Goal: Task Accomplishment & Management: Use online tool/utility

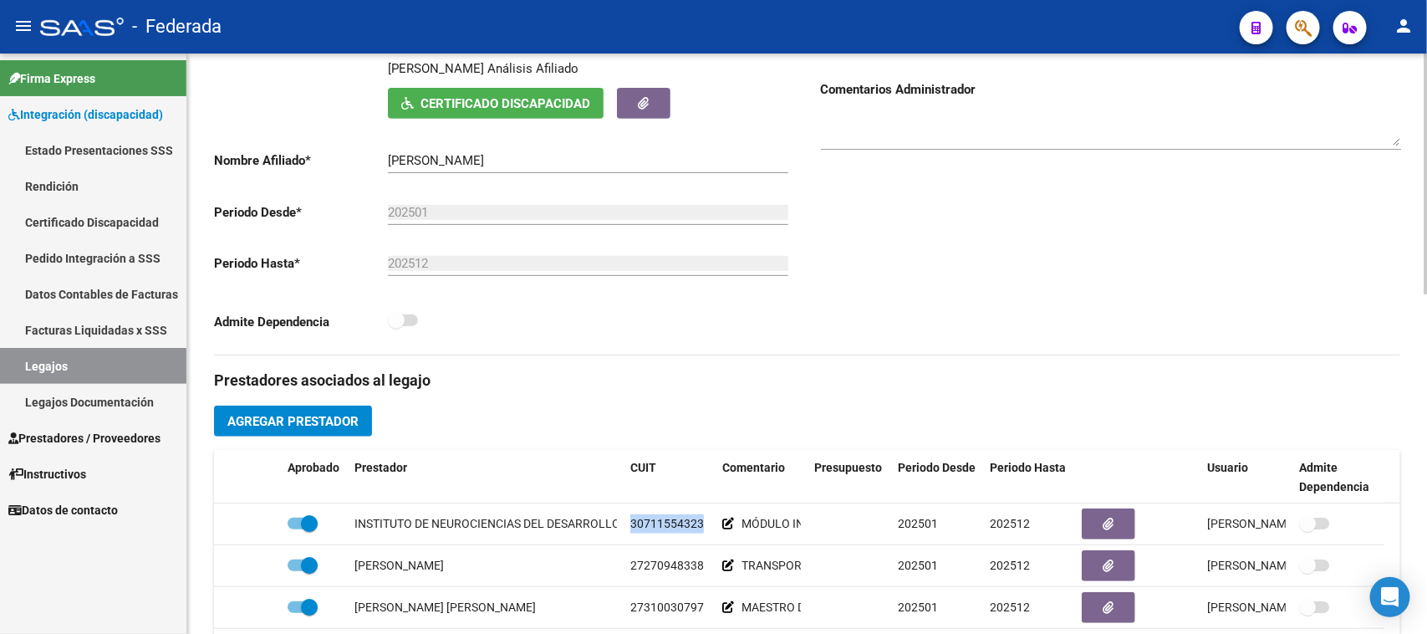
scroll to position [418, 0]
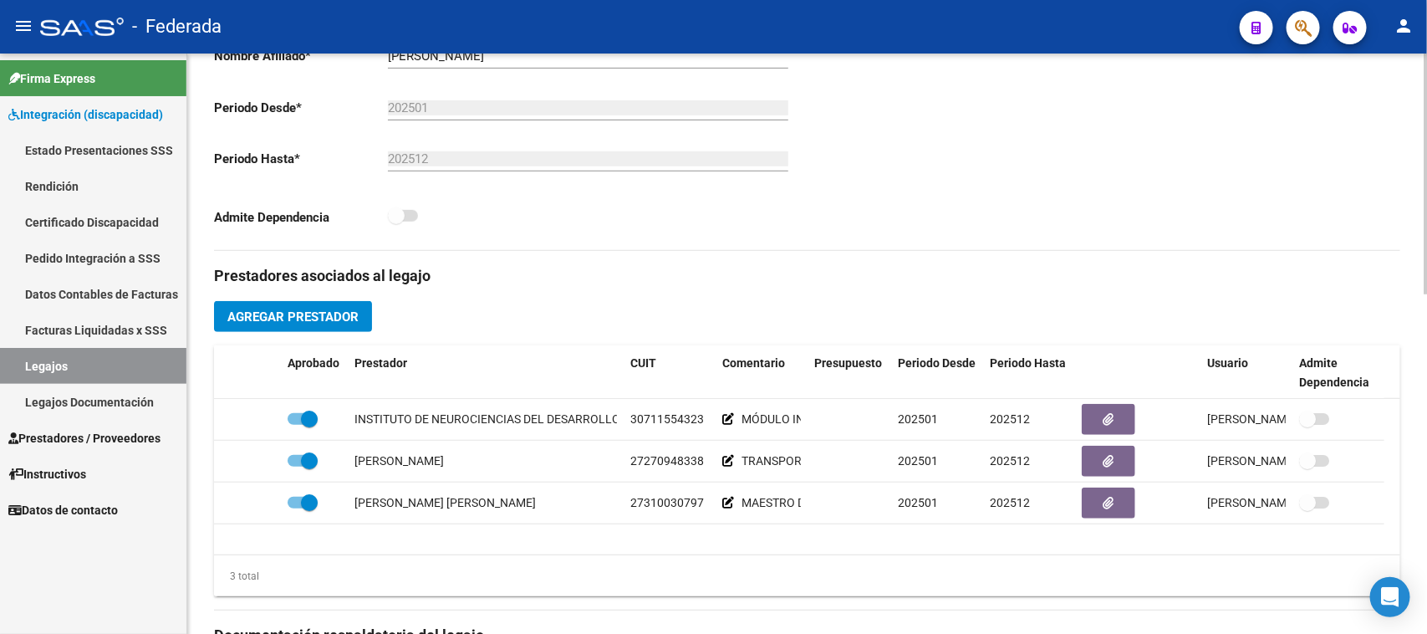
click at [640, 299] on div "Prestadores asociados al legajo Agregar Prestador Aprobado Prestador CUIT Comen…" at bounding box center [807, 624] width 1186 height 747
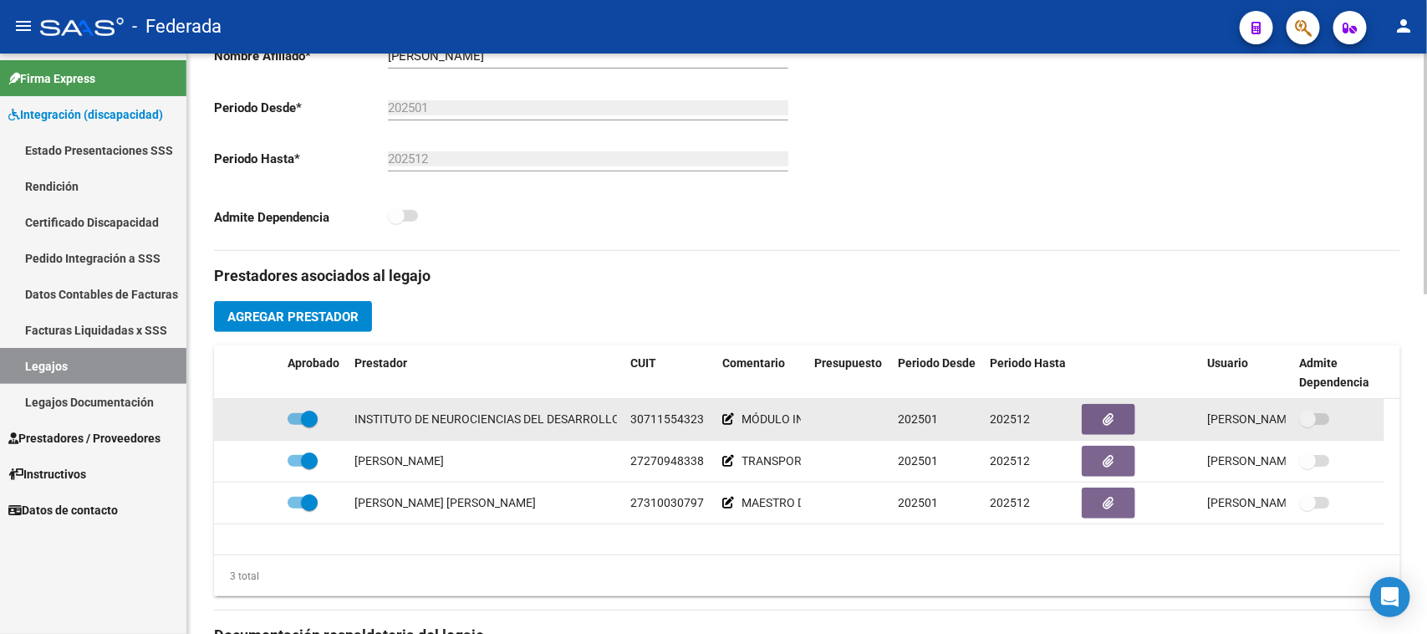
click at [666, 422] on span "30711554323" at bounding box center [667, 418] width 74 height 13
click at [657, 416] on span "30711554323" at bounding box center [667, 418] width 74 height 13
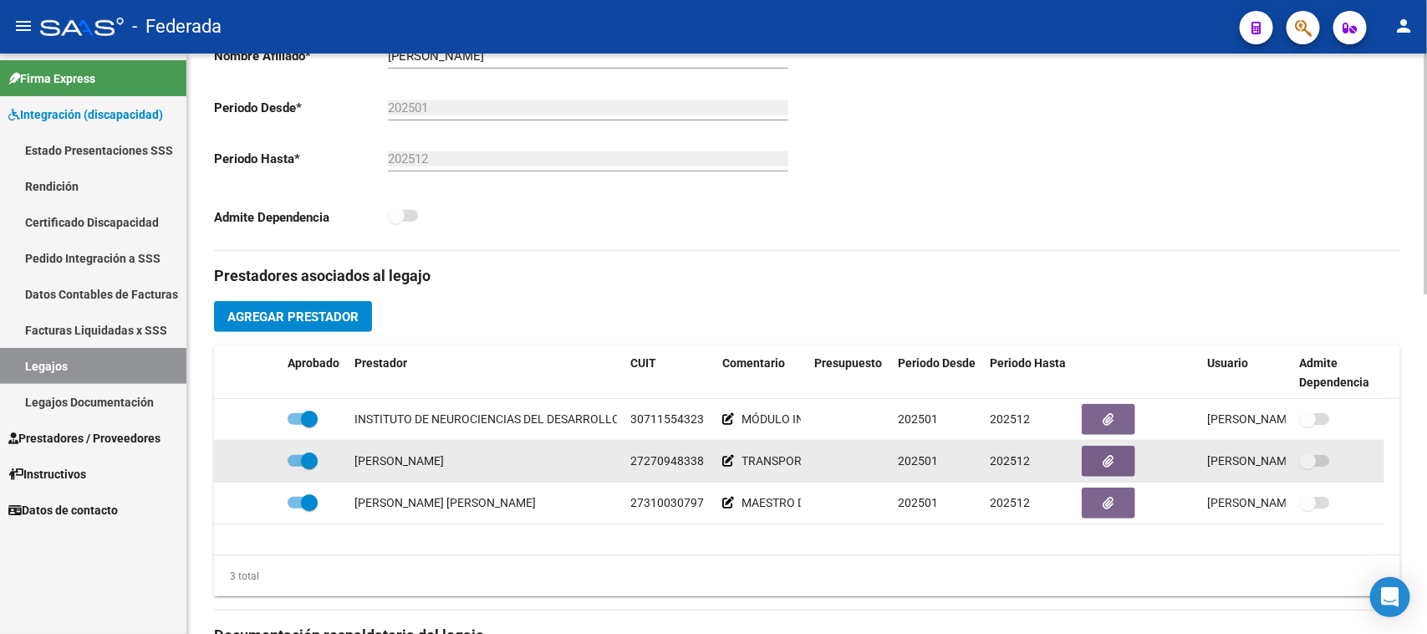
click at [692, 458] on span "27270948338" at bounding box center [667, 460] width 74 height 13
copy span "27270948338"
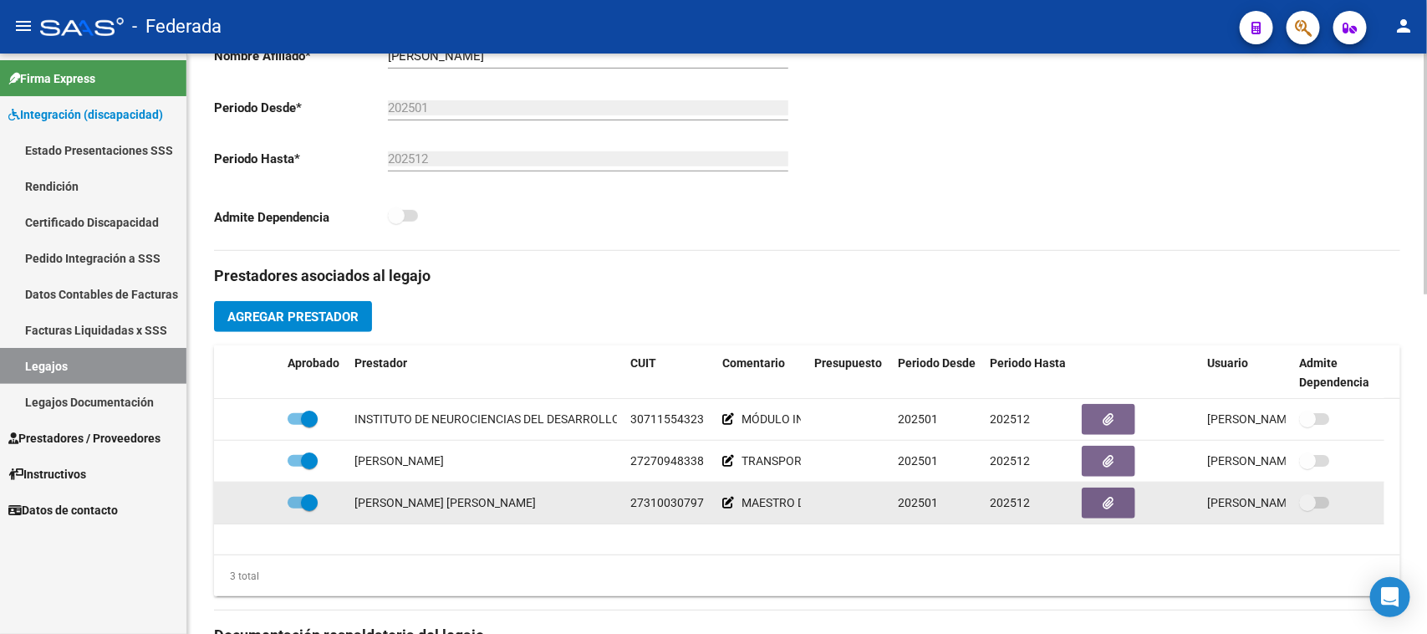
click at [676, 503] on span "27310030797" at bounding box center [667, 502] width 74 height 13
copy span "27310030797"
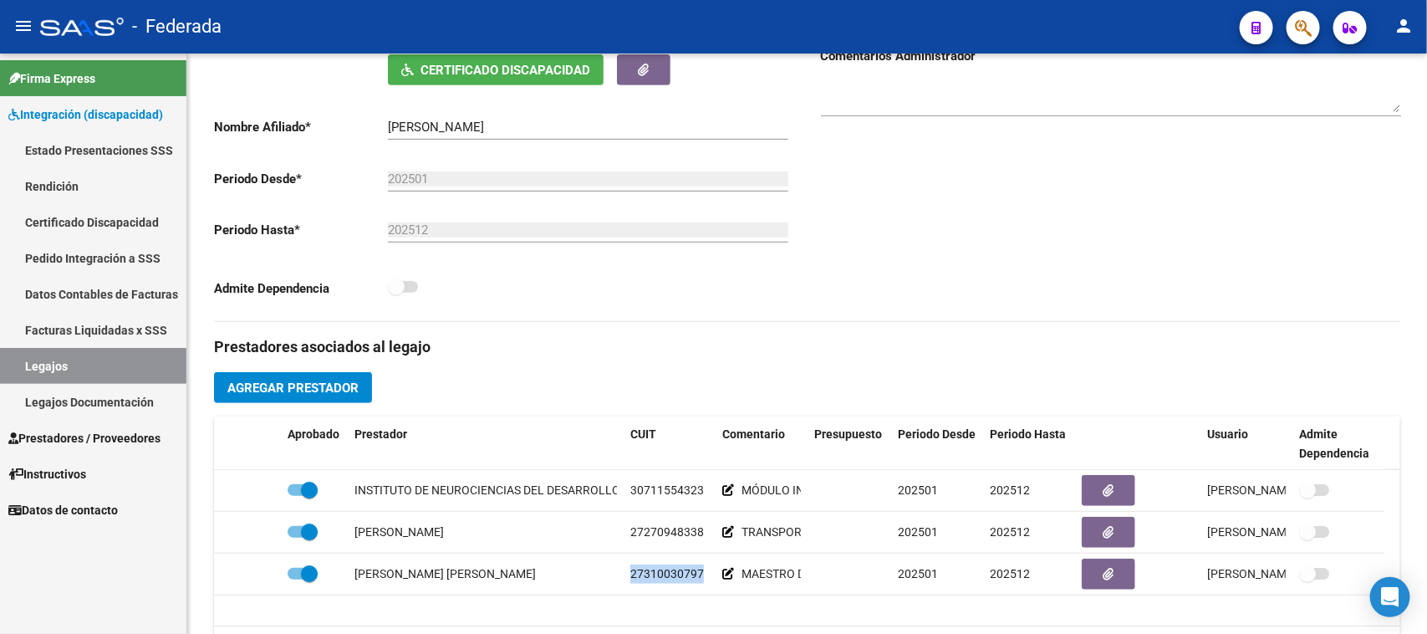
scroll to position [314, 0]
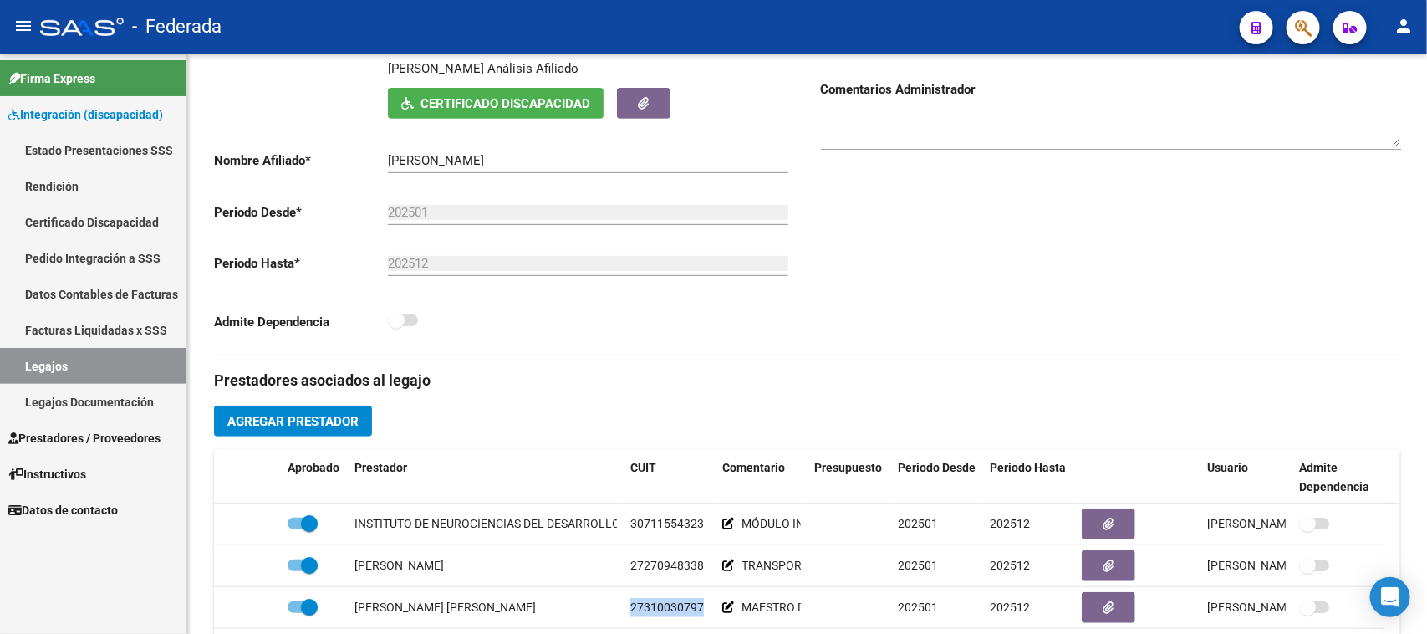
click at [96, 366] on link "Legajos" at bounding box center [93, 366] width 186 height 36
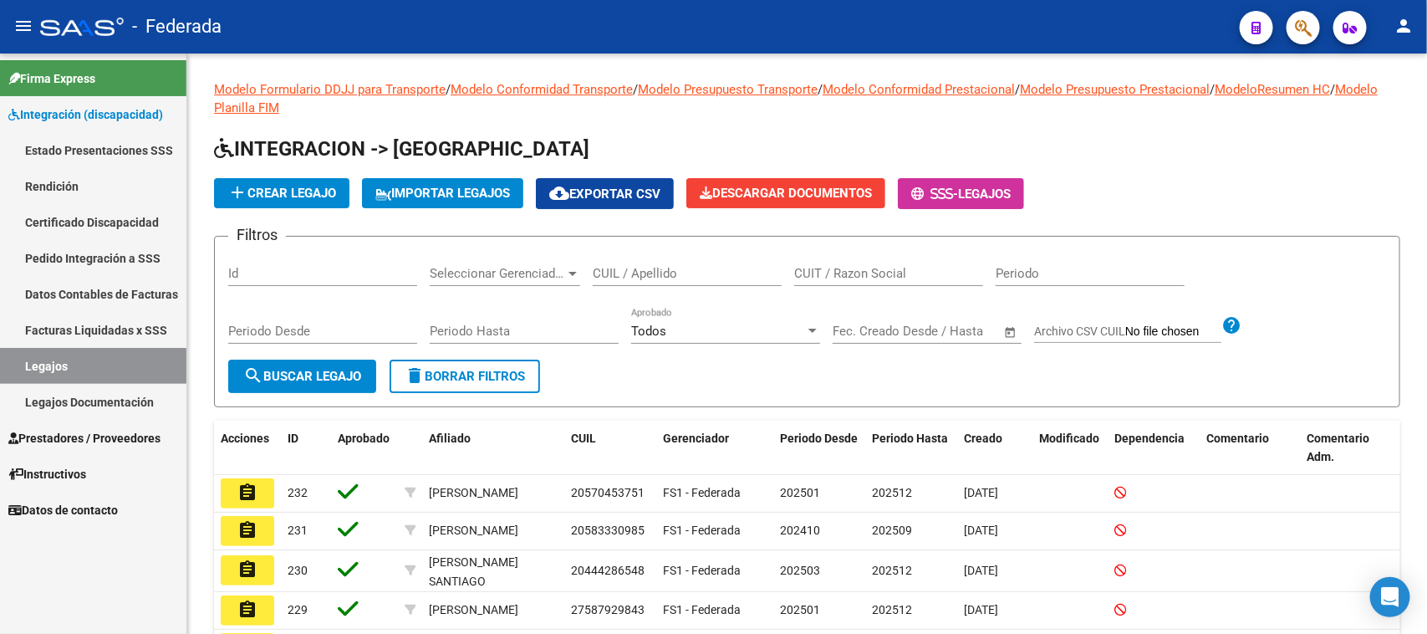
click at [99, 146] on link "Estado Presentaciones SSS" at bounding box center [93, 150] width 186 height 36
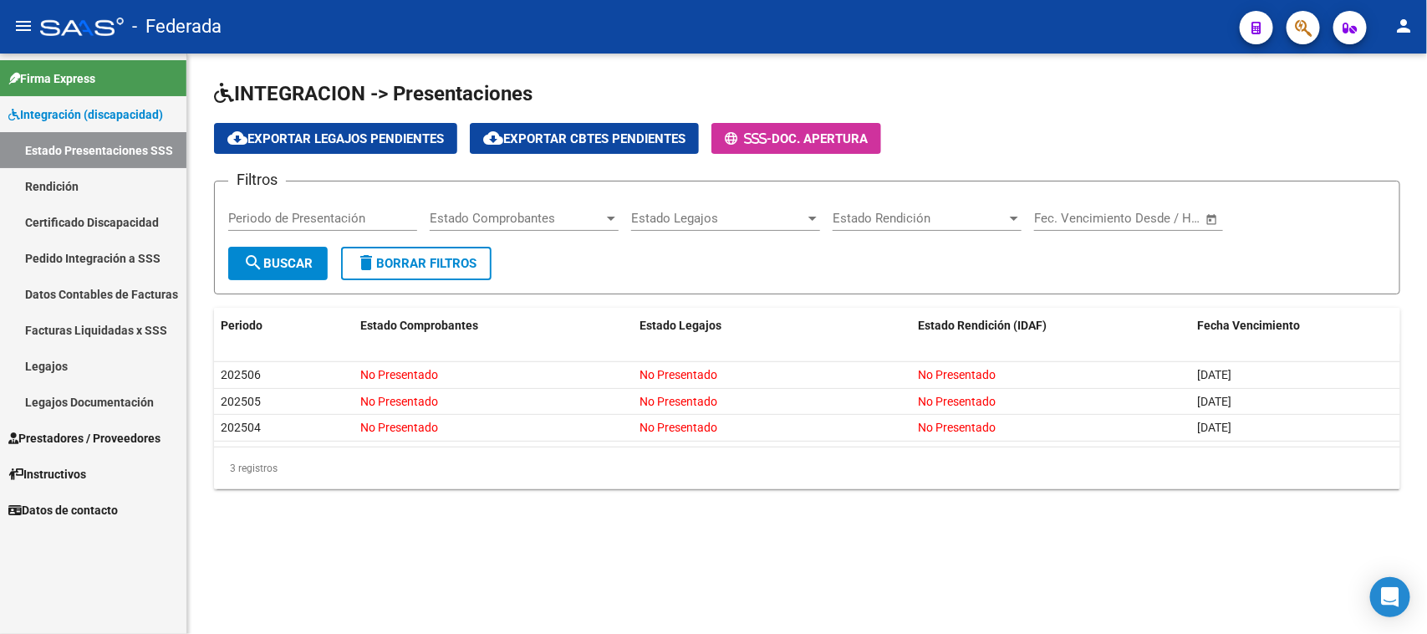
click at [92, 370] on link "Legajos" at bounding box center [93, 366] width 186 height 36
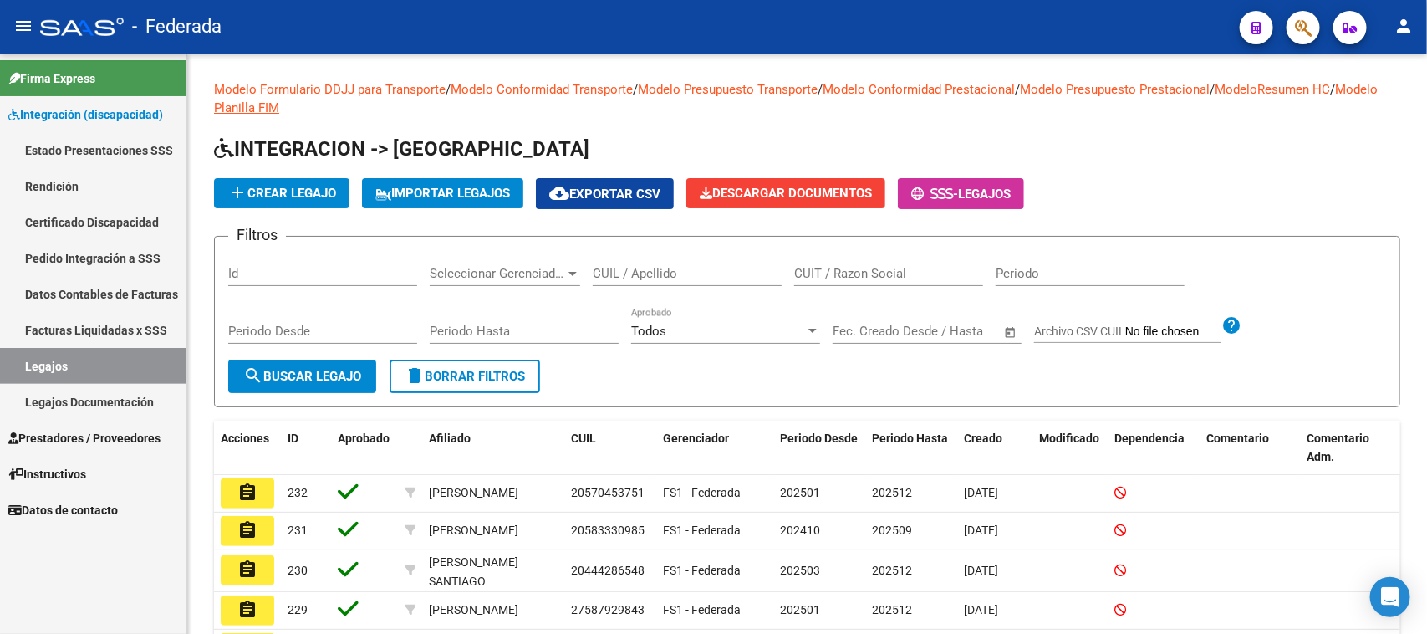
click at [38, 397] on link "Legajos Documentación" at bounding box center [93, 402] width 186 height 36
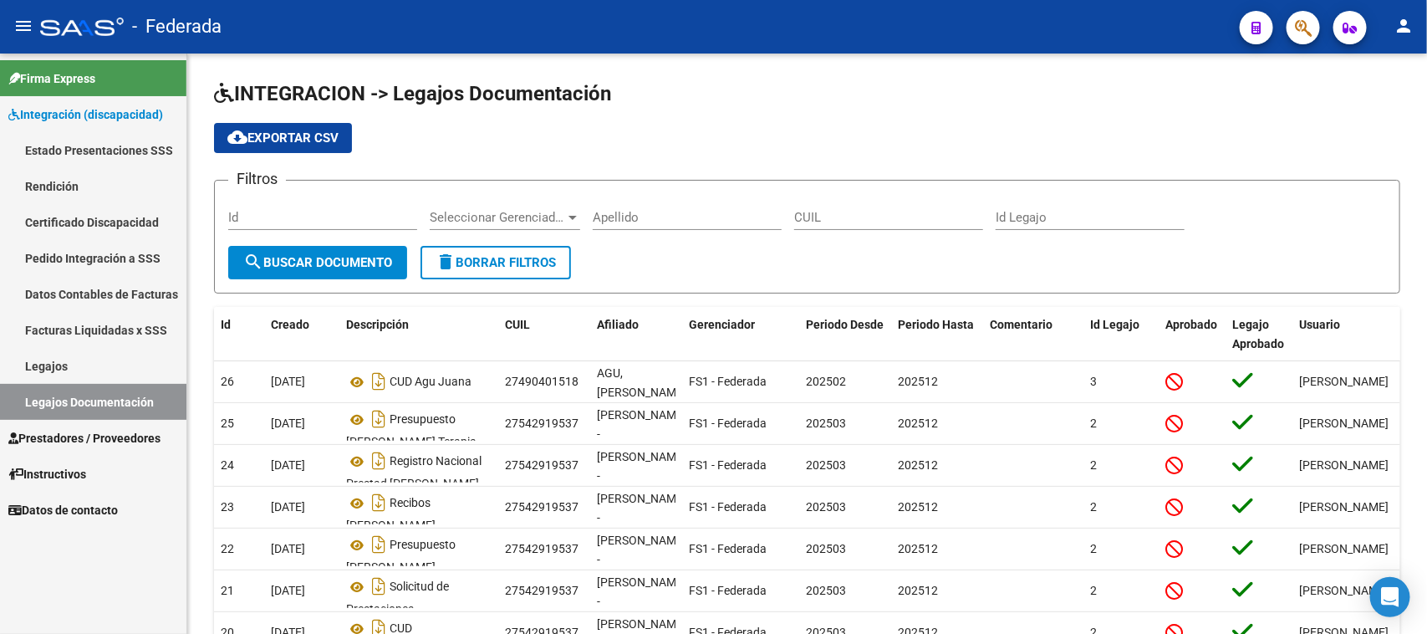
click at [100, 218] on link "Certificado Discapacidad" at bounding box center [93, 222] width 186 height 36
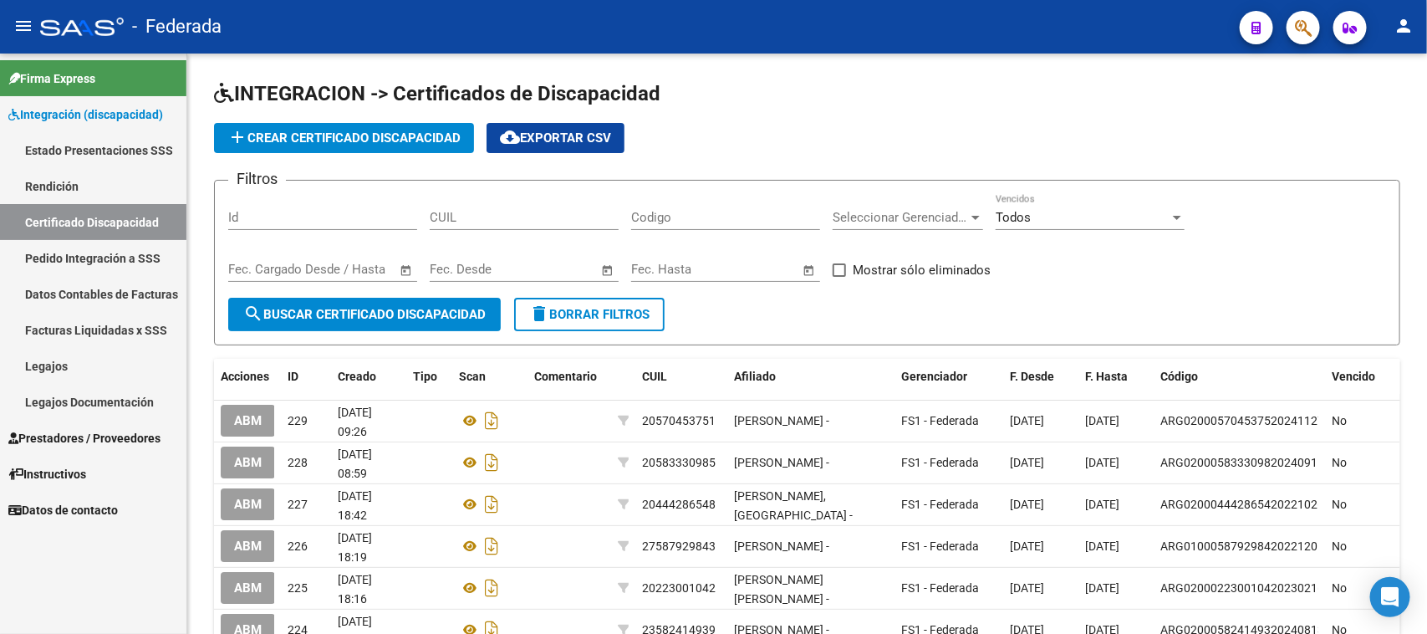
click at [65, 468] on span "Instructivos" at bounding box center [47, 474] width 78 height 18
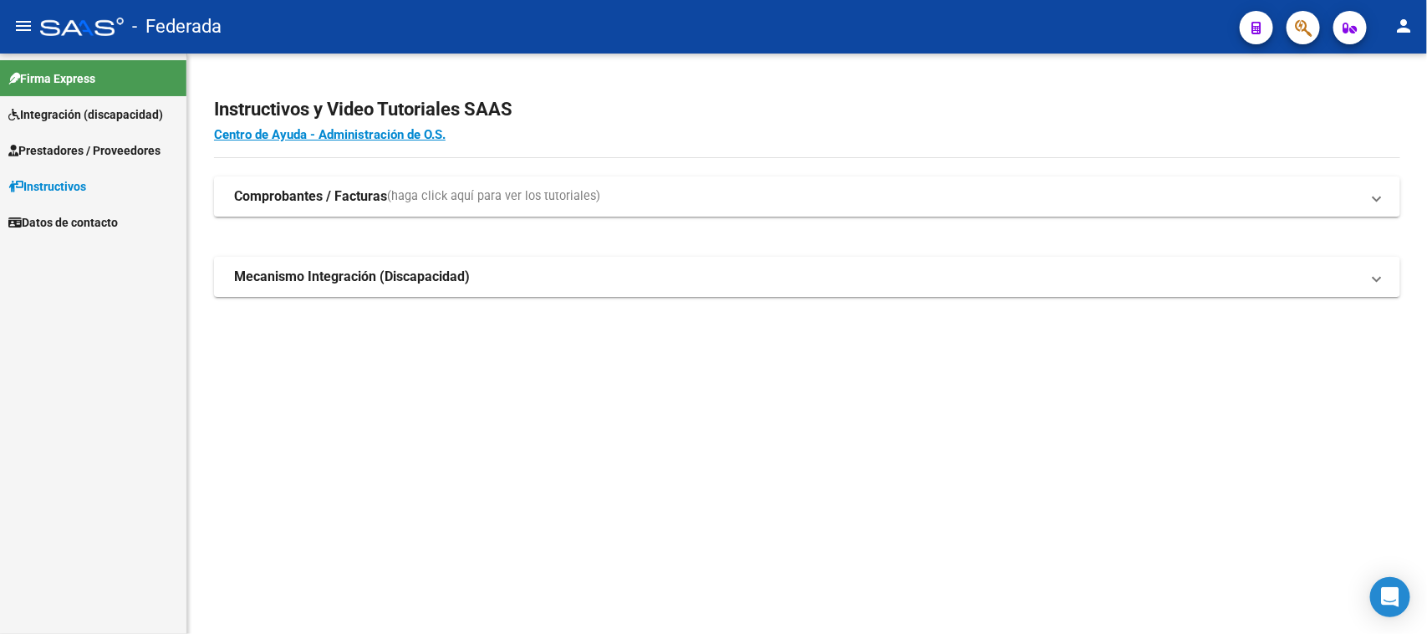
click at [86, 115] on span "Integración (discapacidad)" at bounding box center [85, 114] width 155 height 18
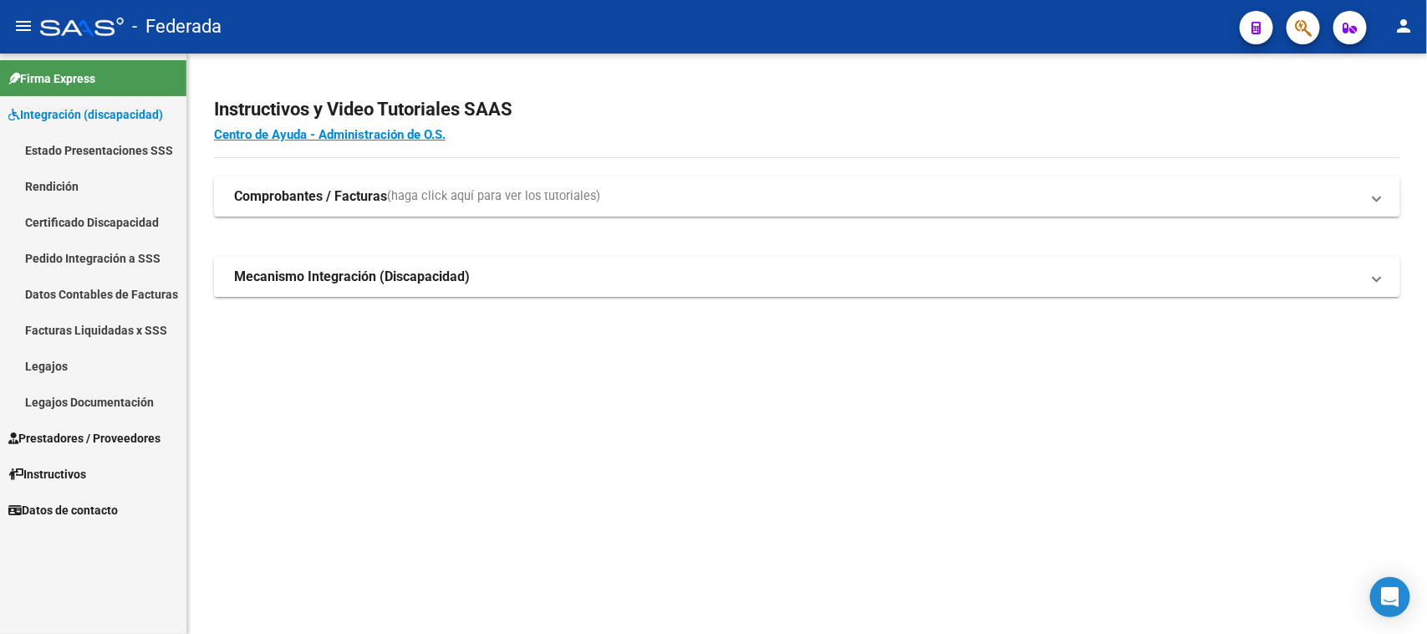
click at [301, 278] on strong "Mecanismo Integración (Discapacidad)" at bounding box center [352, 277] width 236 height 18
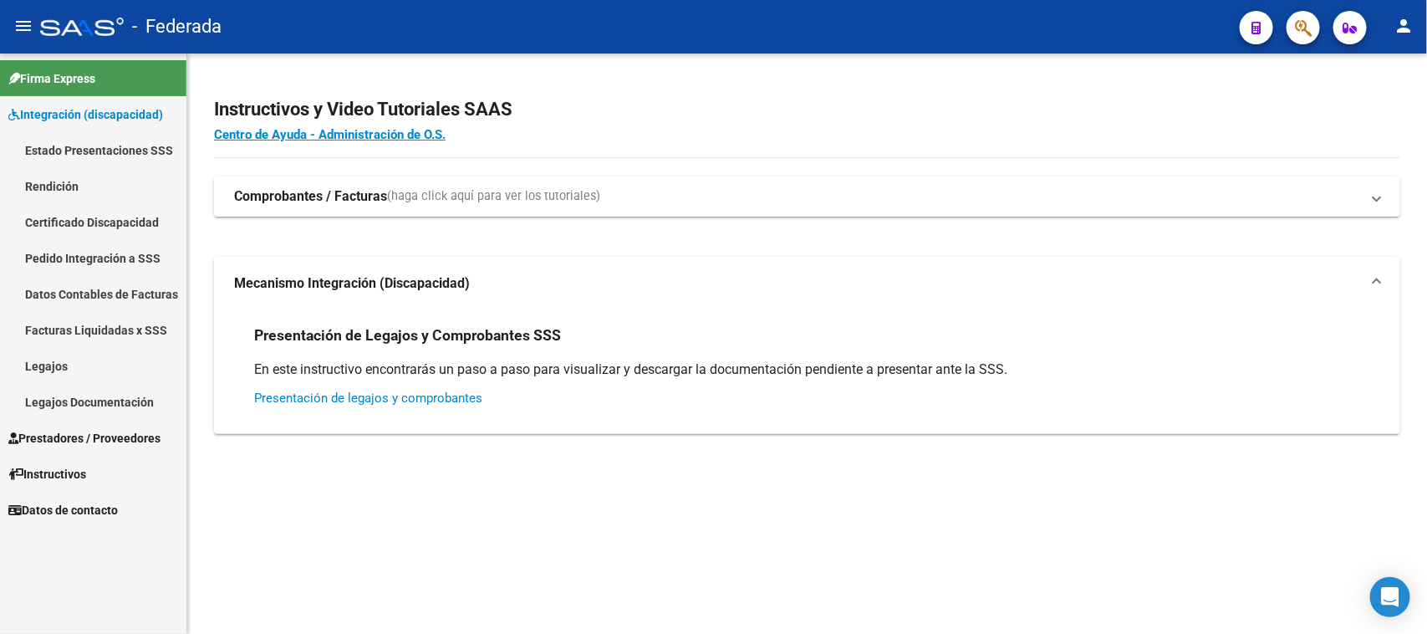
click at [320, 400] on link "Presentación de legajos y comprobantes" at bounding box center [368, 397] width 228 height 15
click at [60, 364] on link "Legajos" at bounding box center [93, 366] width 186 height 36
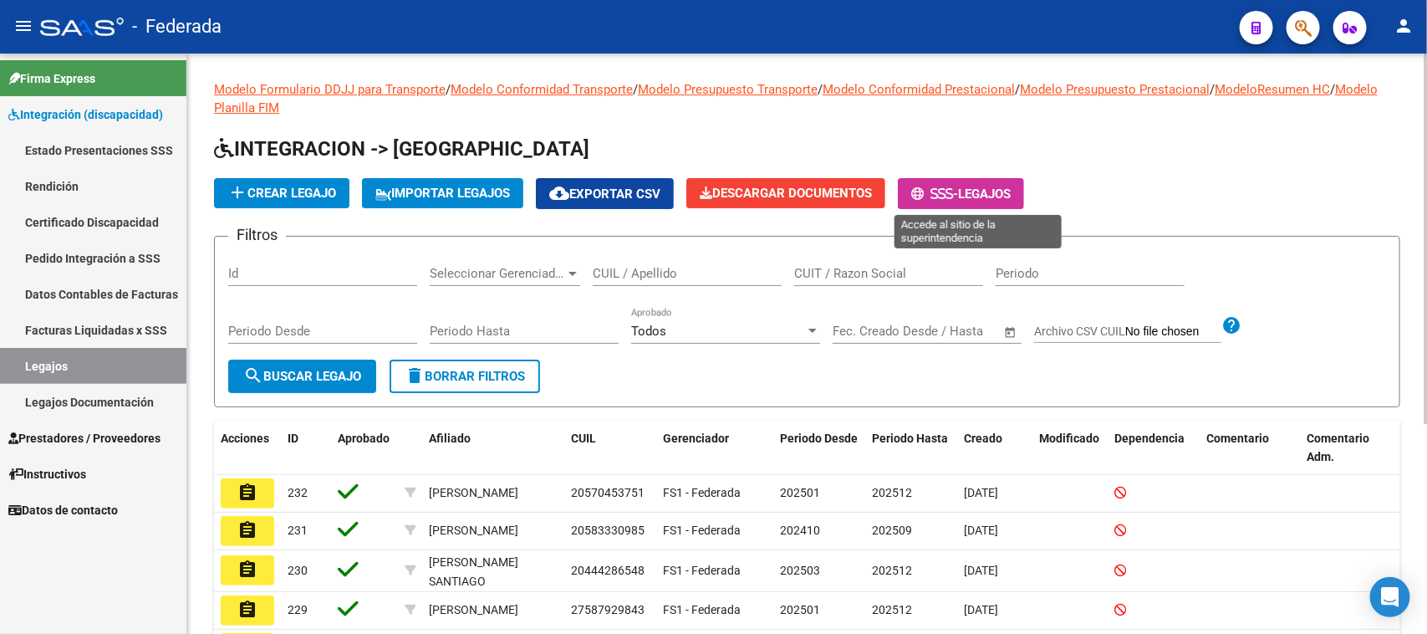
click at [946, 193] on icon at bounding box center [942, 193] width 8 height 13
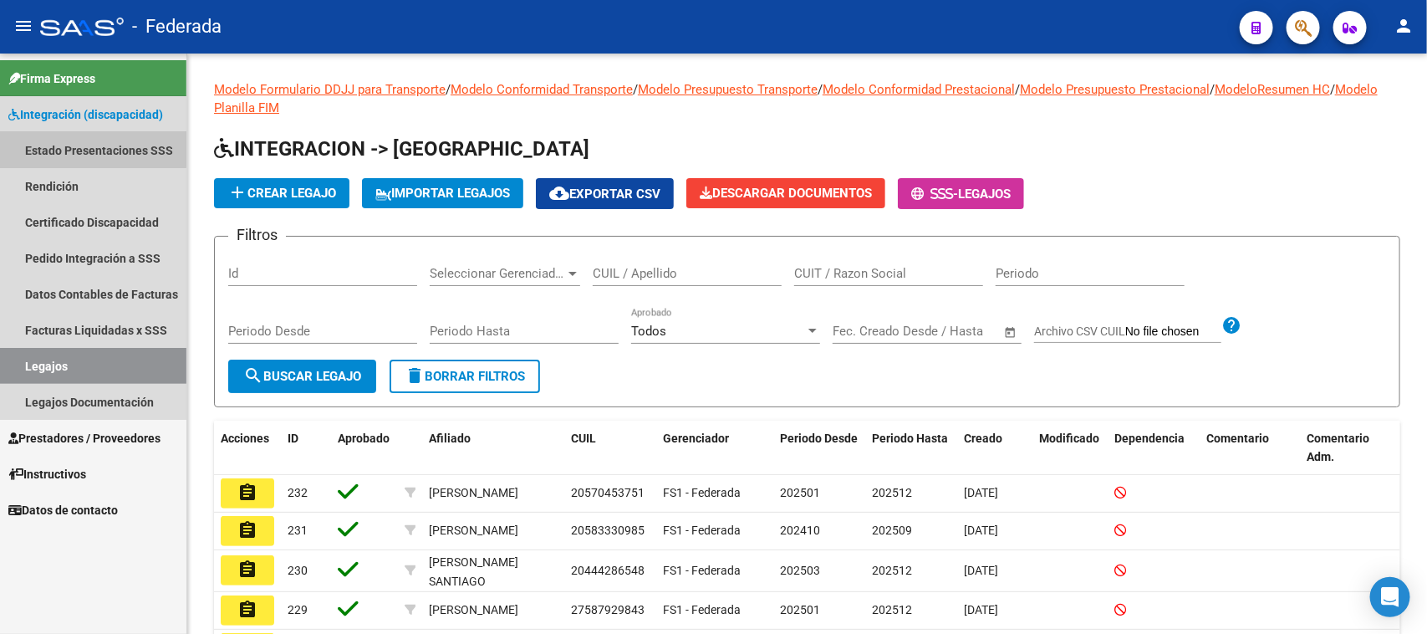
click at [85, 149] on link "Estado Presentaciones SSS" at bounding box center [93, 150] width 186 height 36
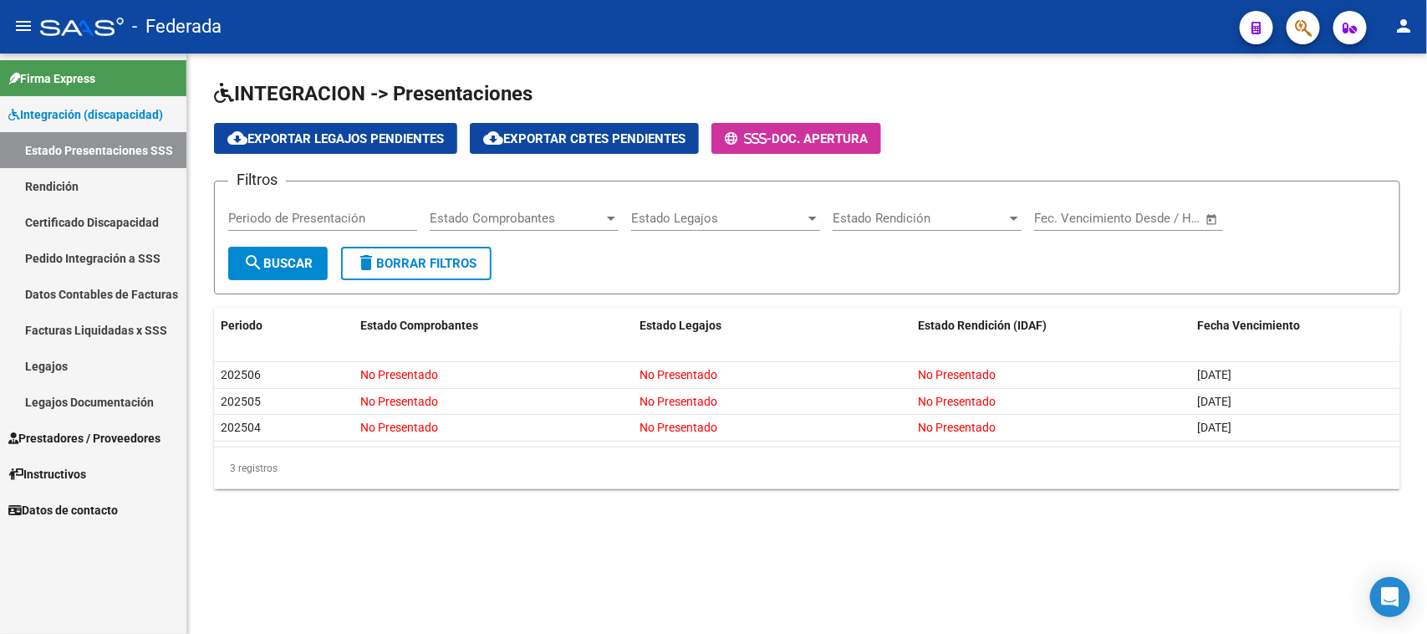
click at [84, 191] on link "Rendición" at bounding box center [93, 186] width 186 height 36
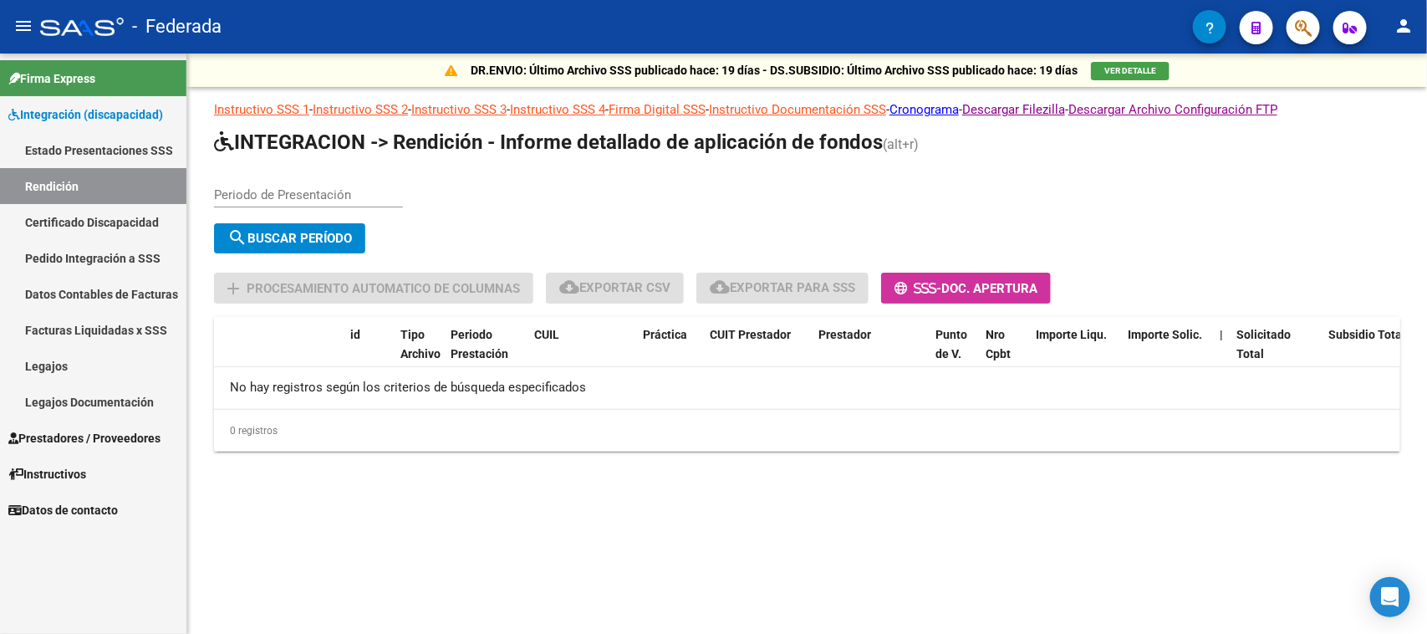
click at [100, 228] on link "Certificado Discapacidad" at bounding box center [93, 222] width 186 height 36
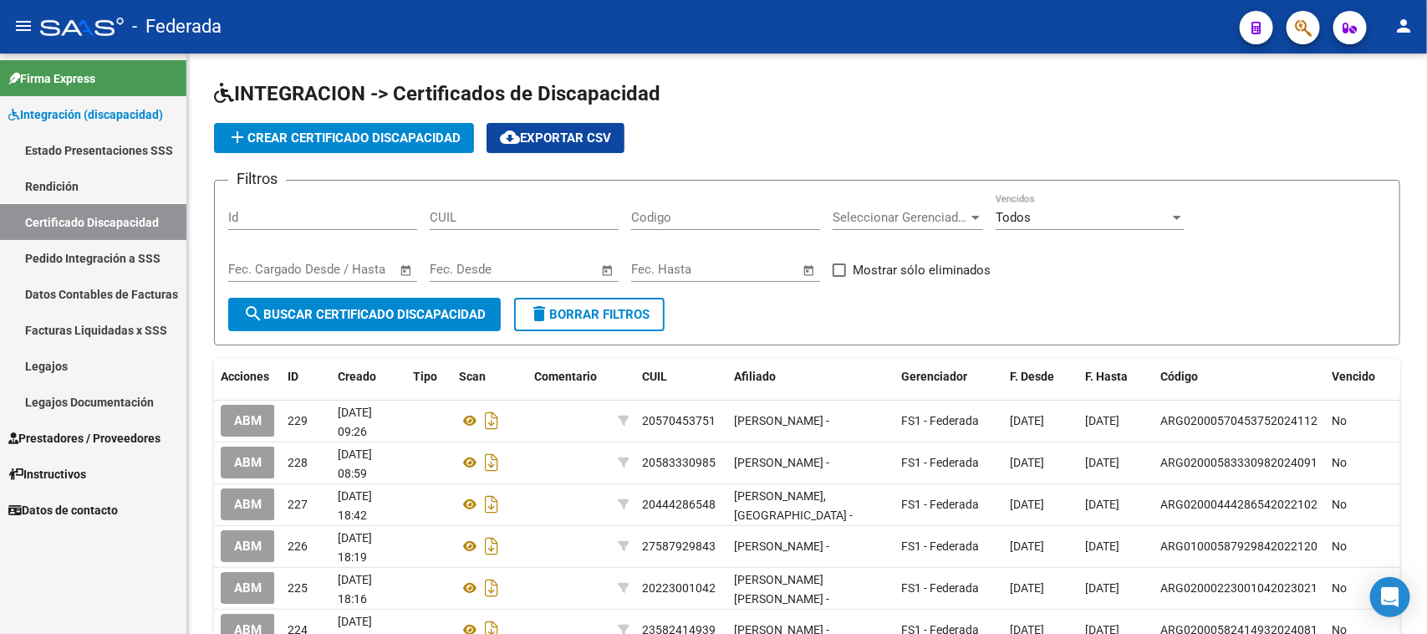
click at [132, 255] on link "Pedido Integración a SSS" at bounding box center [93, 258] width 186 height 36
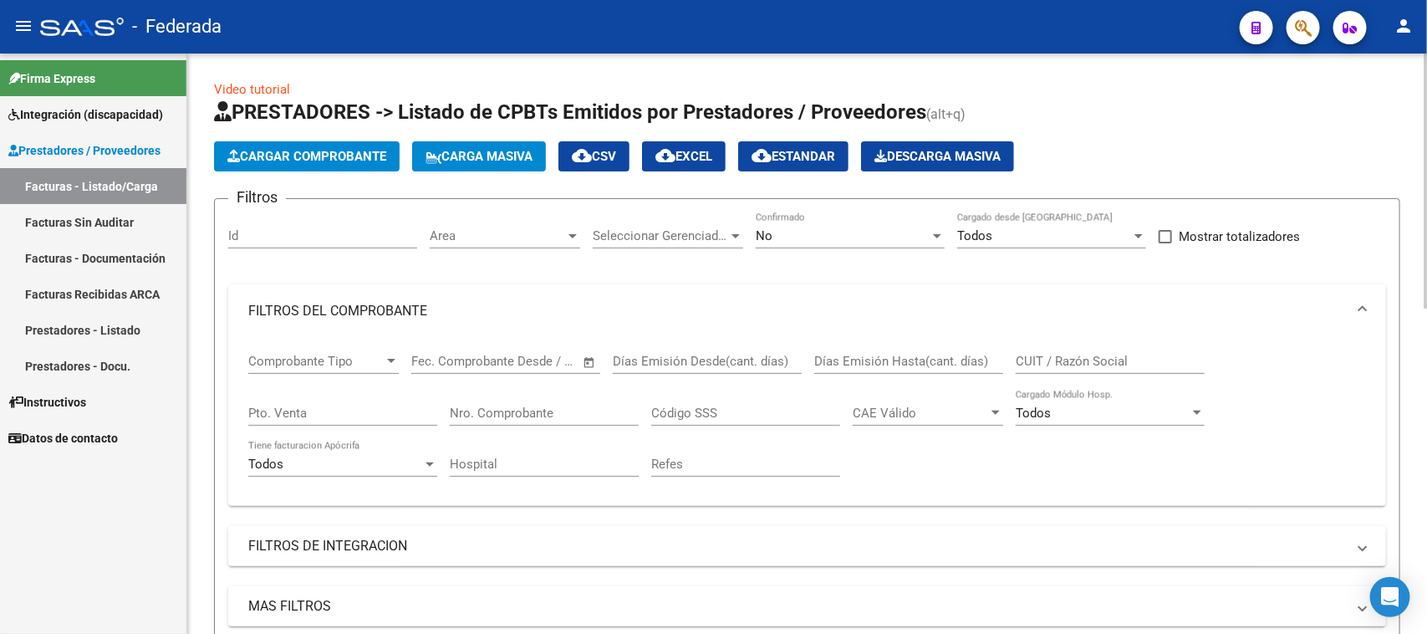
click at [381, 163] on button "Cargar Comprobante" at bounding box center [307, 156] width 186 height 30
click at [470, 164] on button "Carga Masiva" at bounding box center [479, 156] width 134 height 30
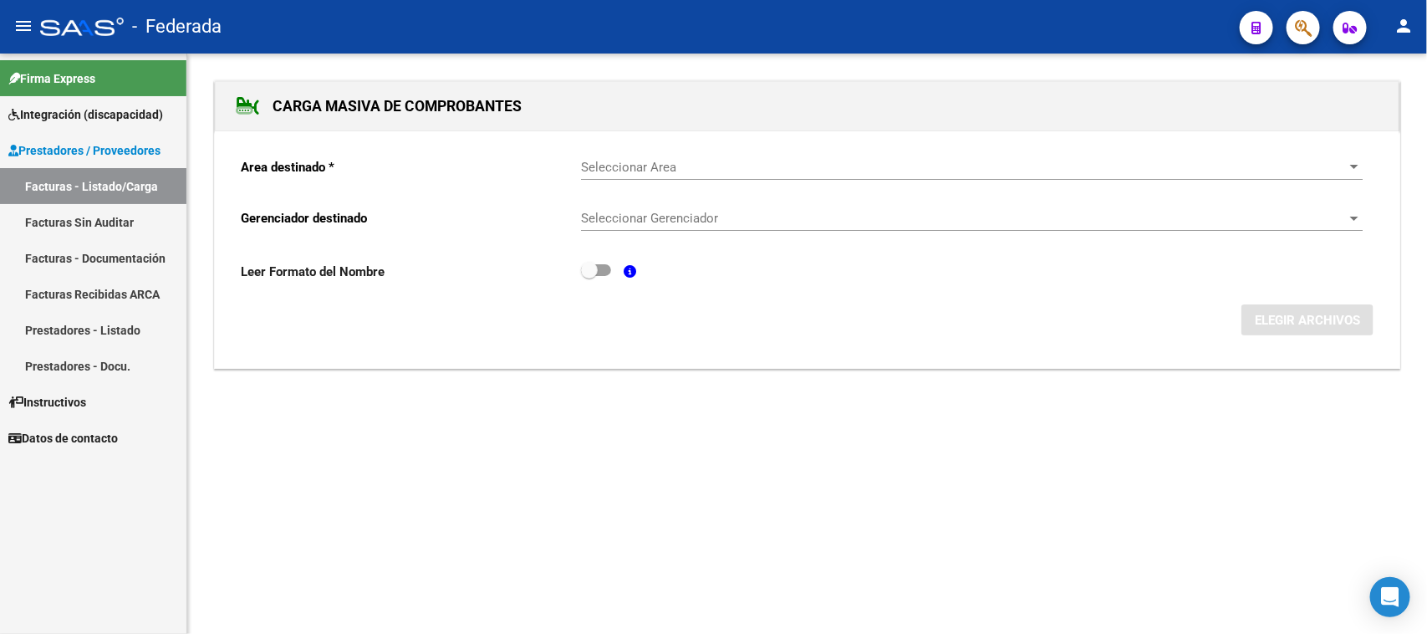
click at [612, 168] on span "Seleccionar Area" at bounding box center [964, 167] width 767 height 15
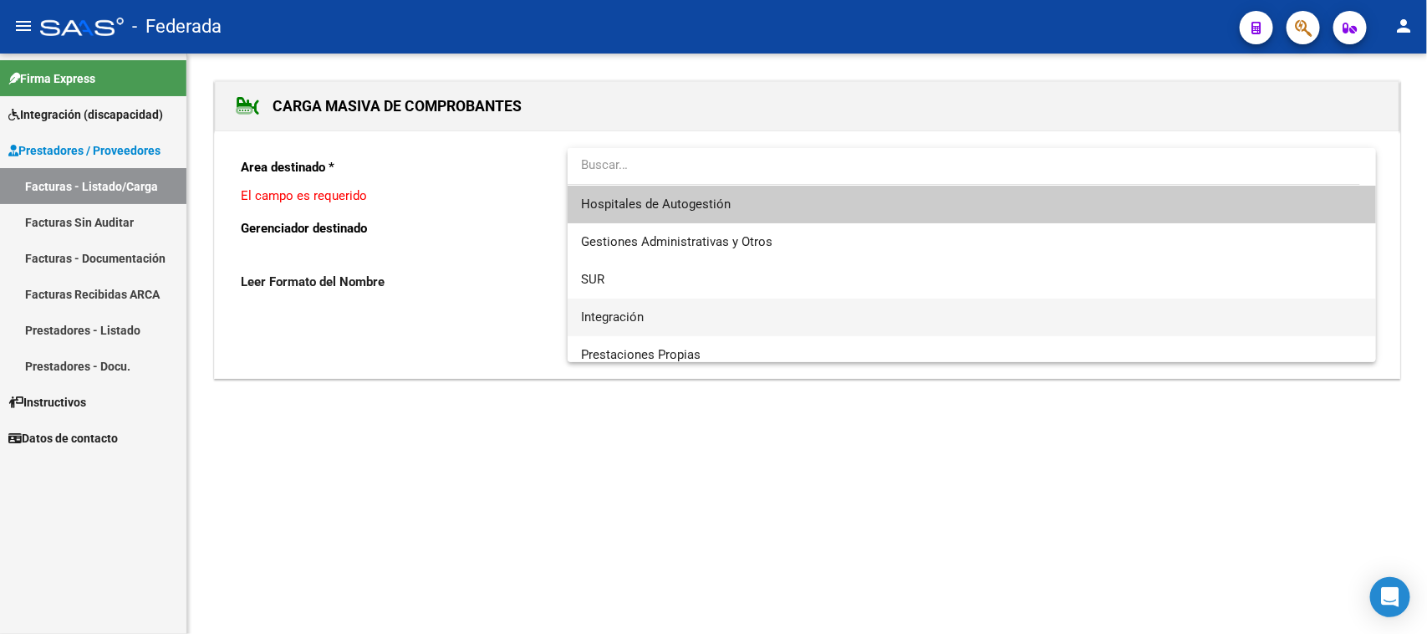
click at [615, 307] on span "Integración" at bounding box center [972, 317] width 782 height 38
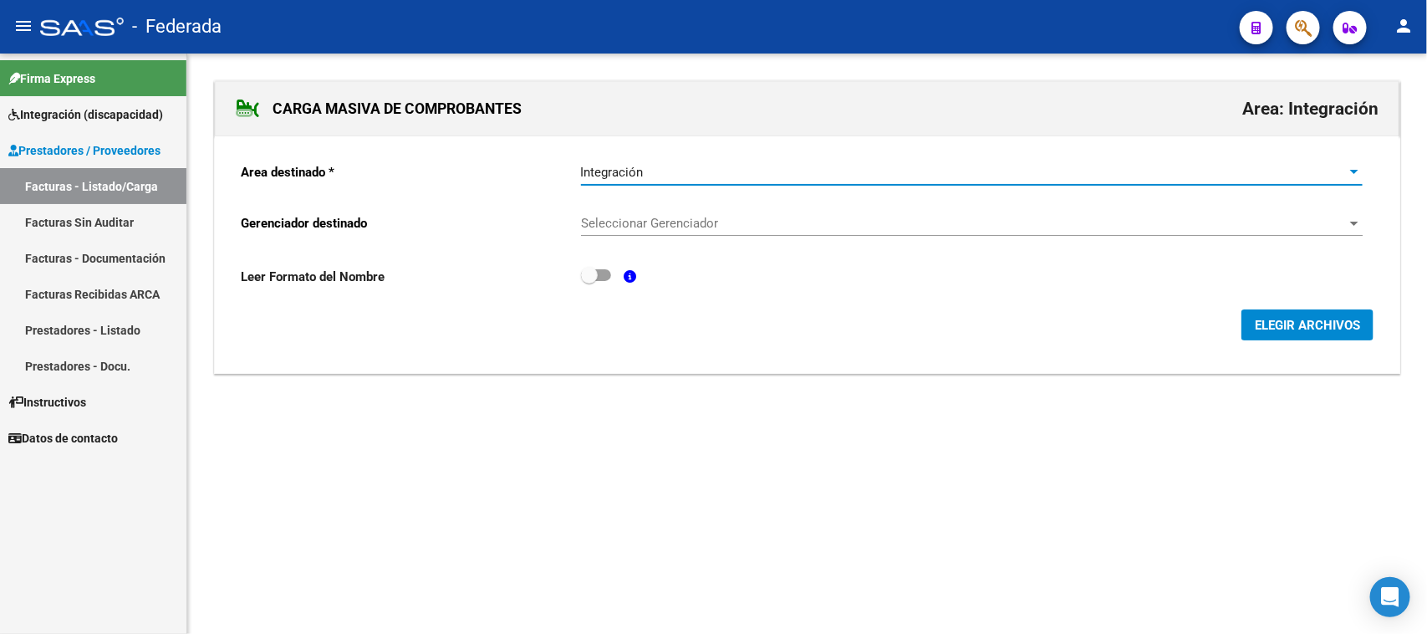
click at [635, 231] on div "Seleccionar Gerenciador Seleccionar Gerenciador" at bounding box center [972, 218] width 782 height 36
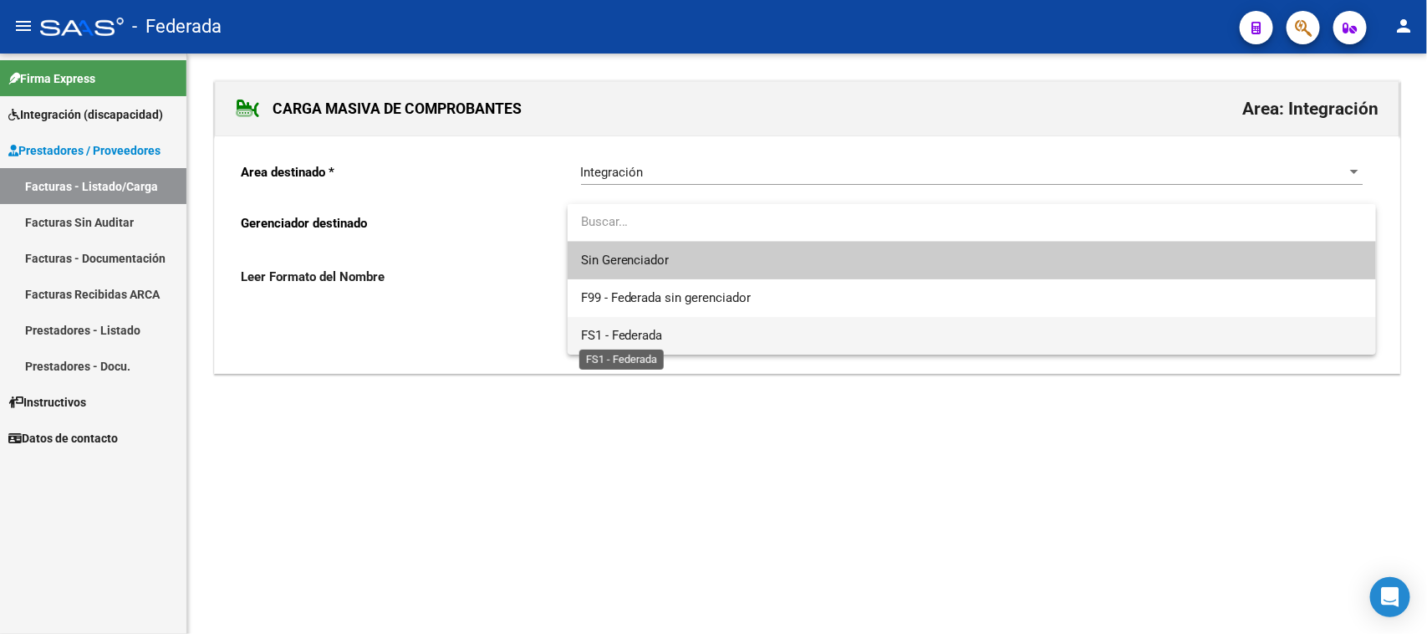
click at [631, 334] on span "FS1 - Federada" at bounding box center [622, 335] width 82 height 15
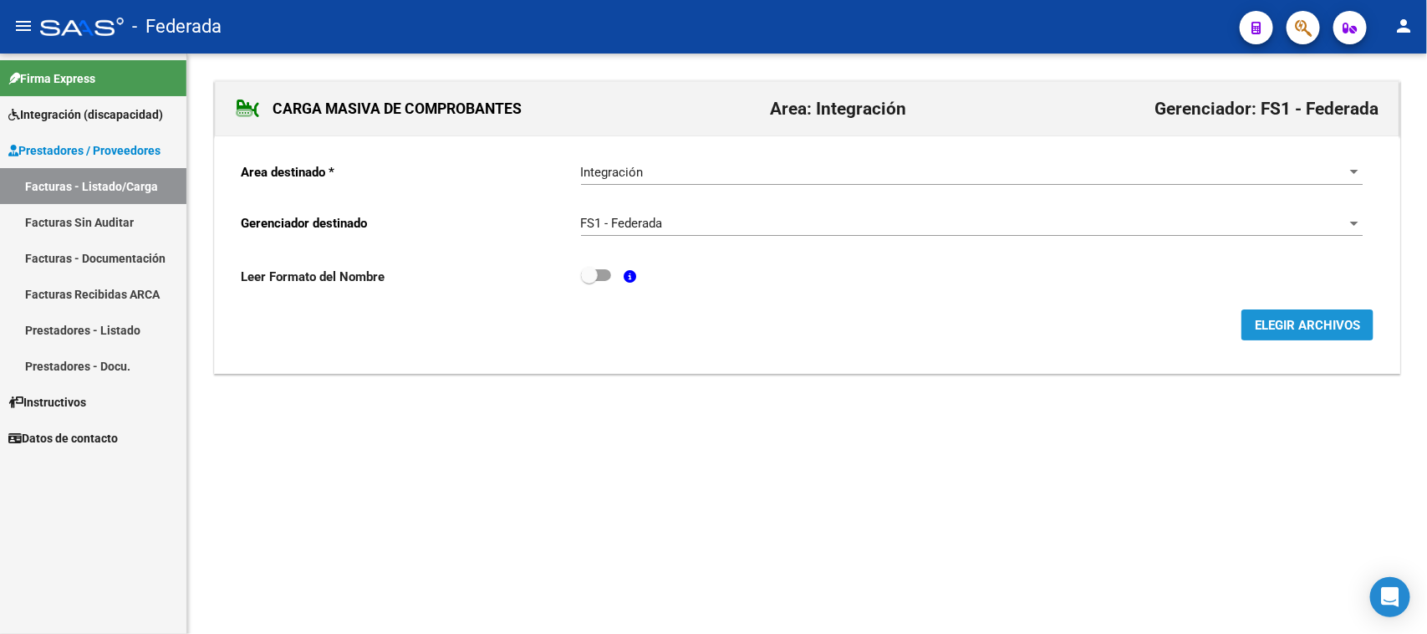
click at [1273, 334] on button "ELEGIR ARCHIVOS" at bounding box center [1308, 324] width 132 height 31
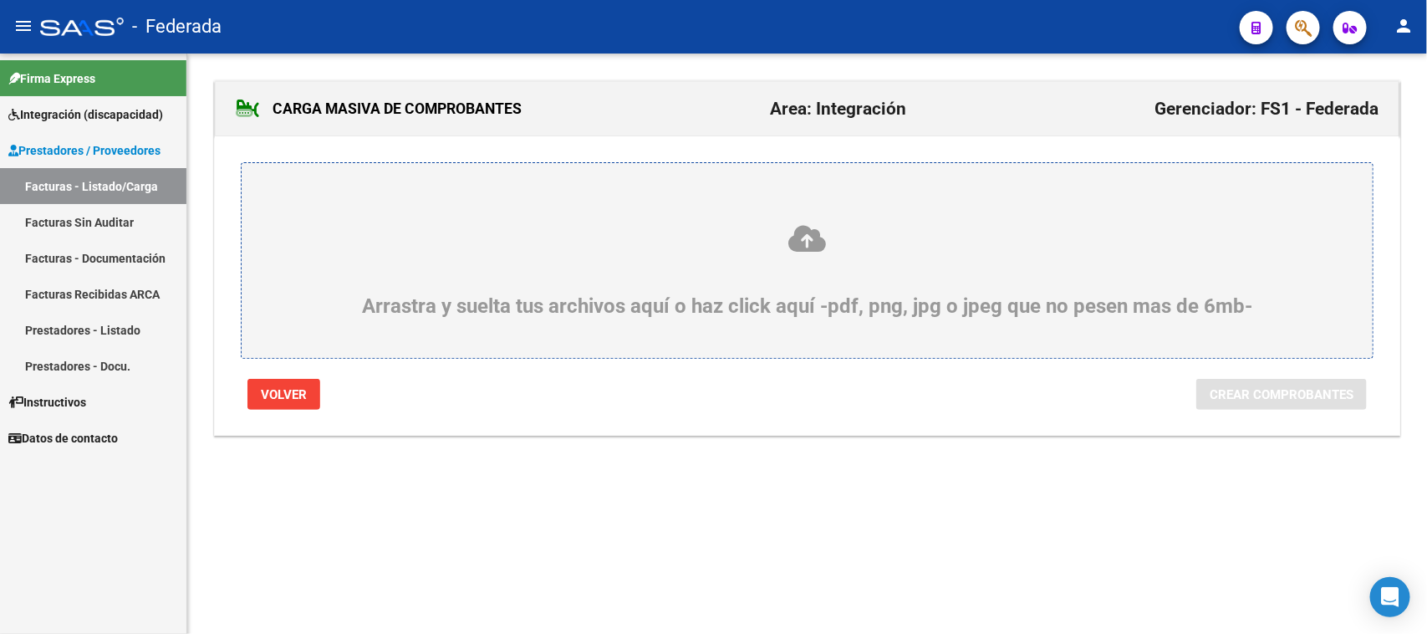
click at [822, 248] on icon at bounding box center [807, 238] width 1051 height 31
click at [0, 0] on input "Arrastra y suelta tus archivos aquí o haz click aquí -pdf, png, jpg o jpeg que …" at bounding box center [0, 0] width 0 height 0
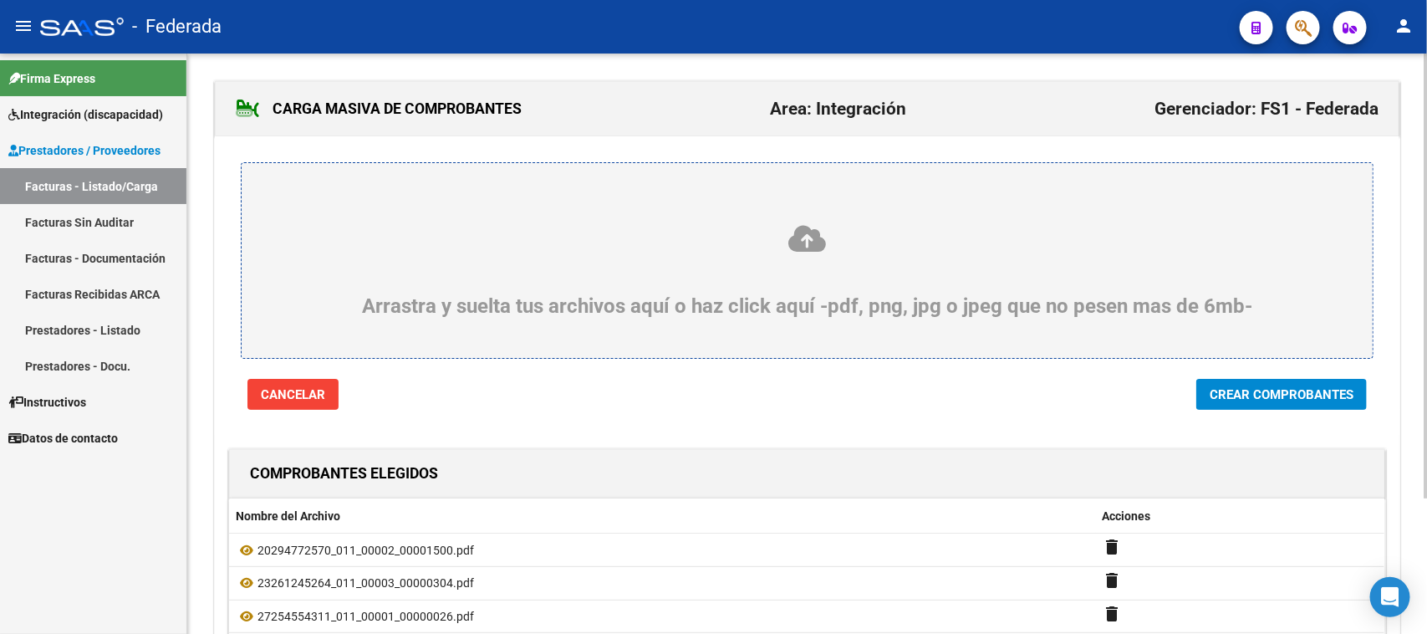
scroll to position [105, 0]
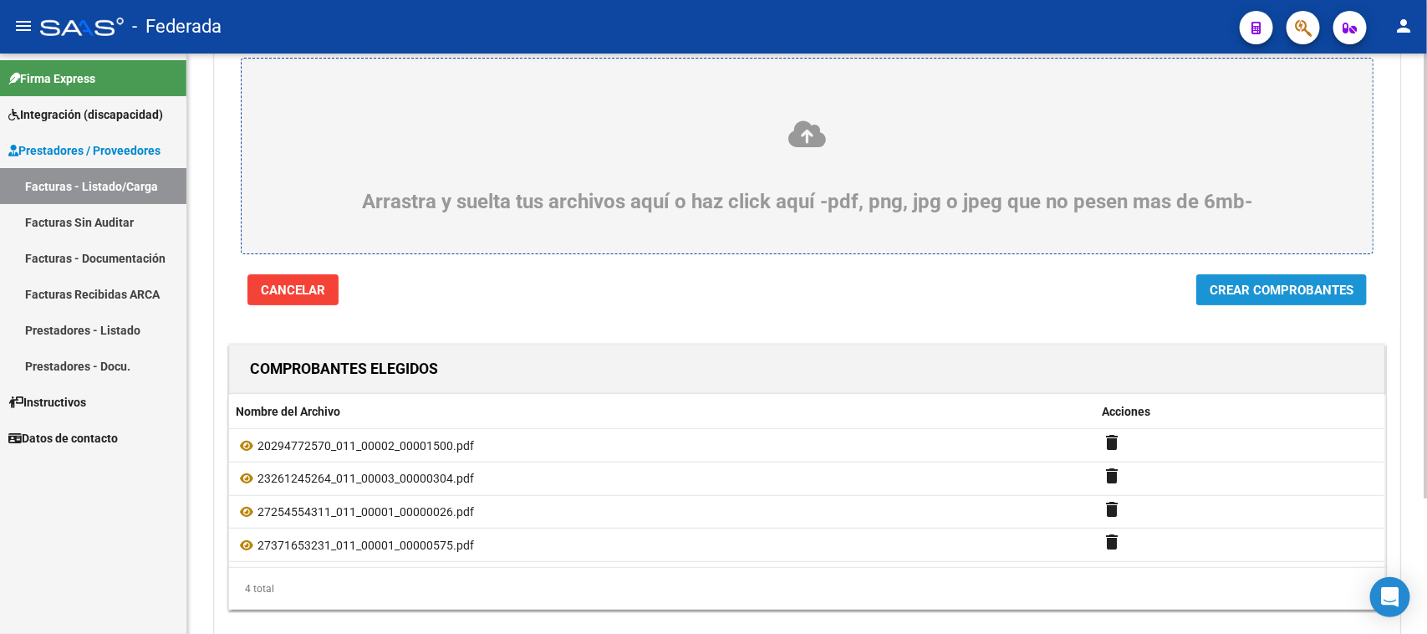
click at [1284, 298] on button "Crear Comprobantes" at bounding box center [1281, 289] width 171 height 31
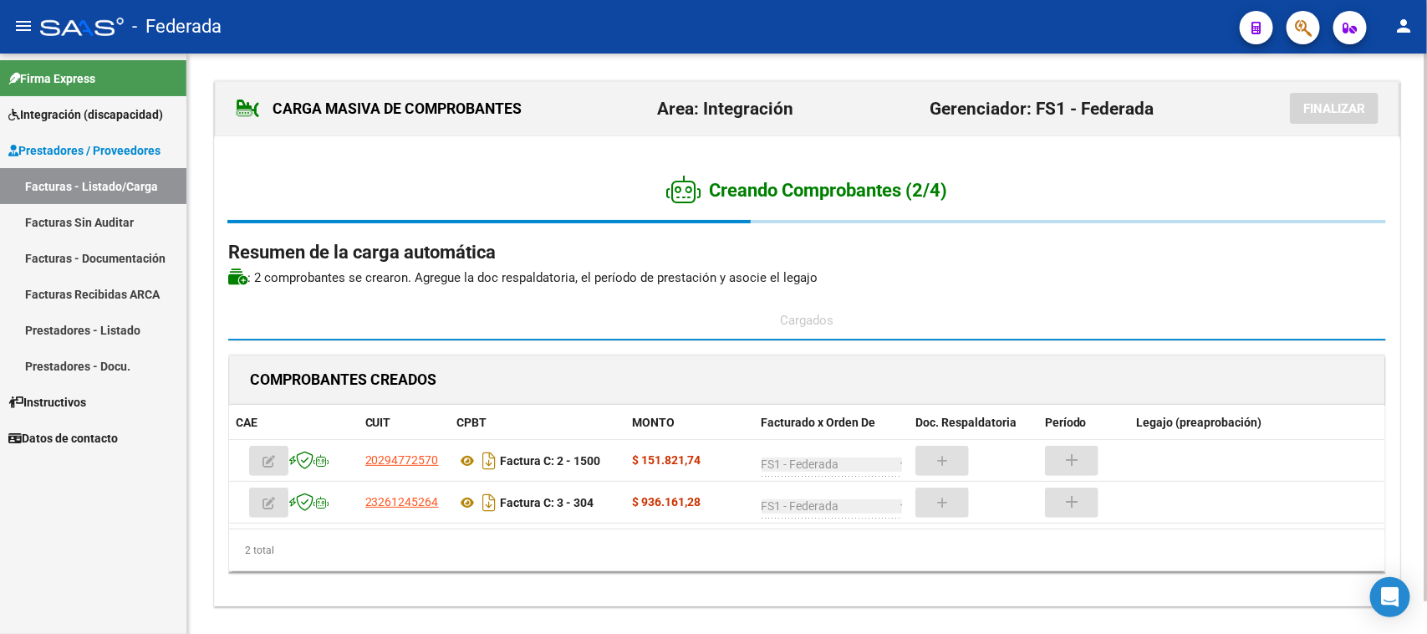
scroll to position [34, 0]
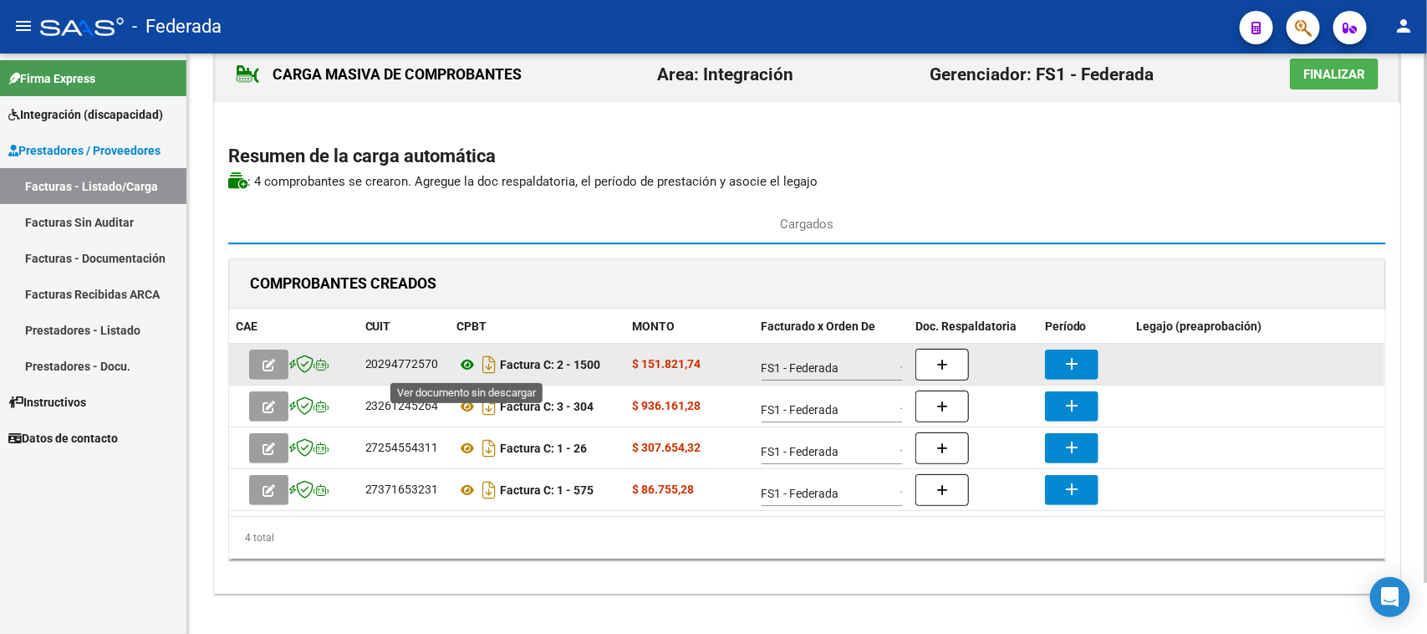
click at [469, 365] on icon at bounding box center [468, 365] width 22 height 20
click at [1056, 365] on button "add" at bounding box center [1072, 364] width 54 height 30
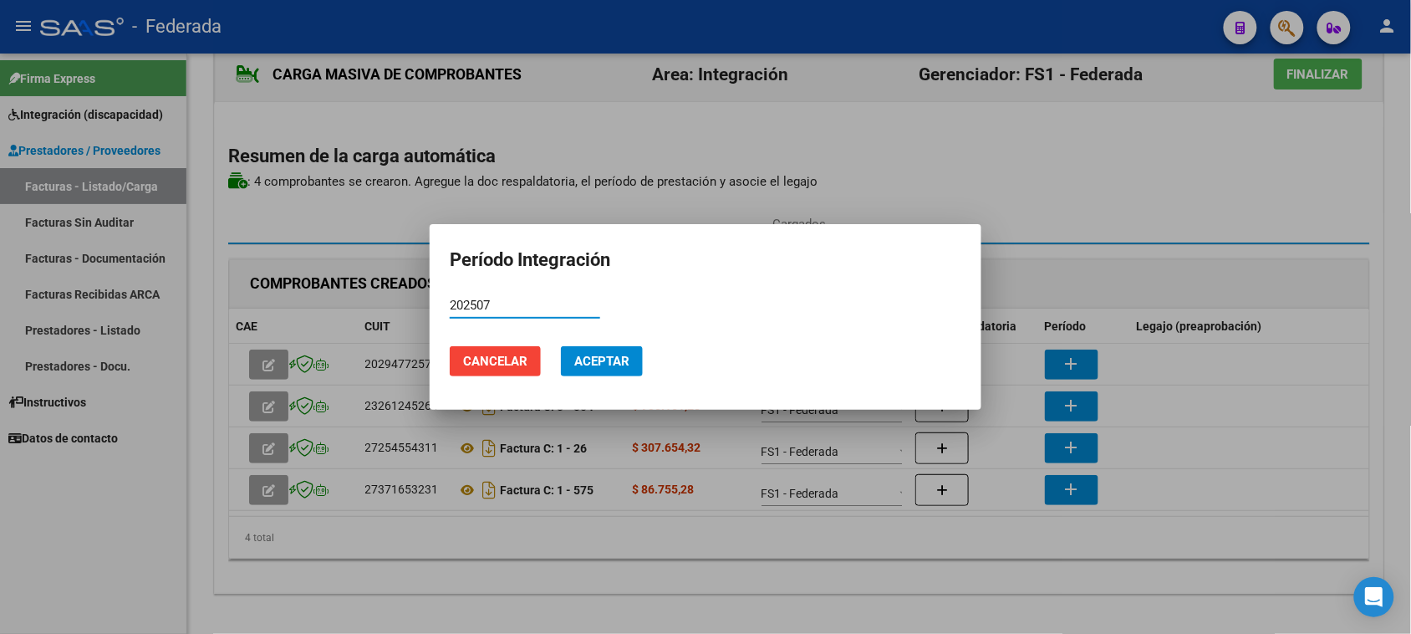
type input "202507"
click at [605, 357] on span "Aceptar" at bounding box center [601, 361] width 55 height 15
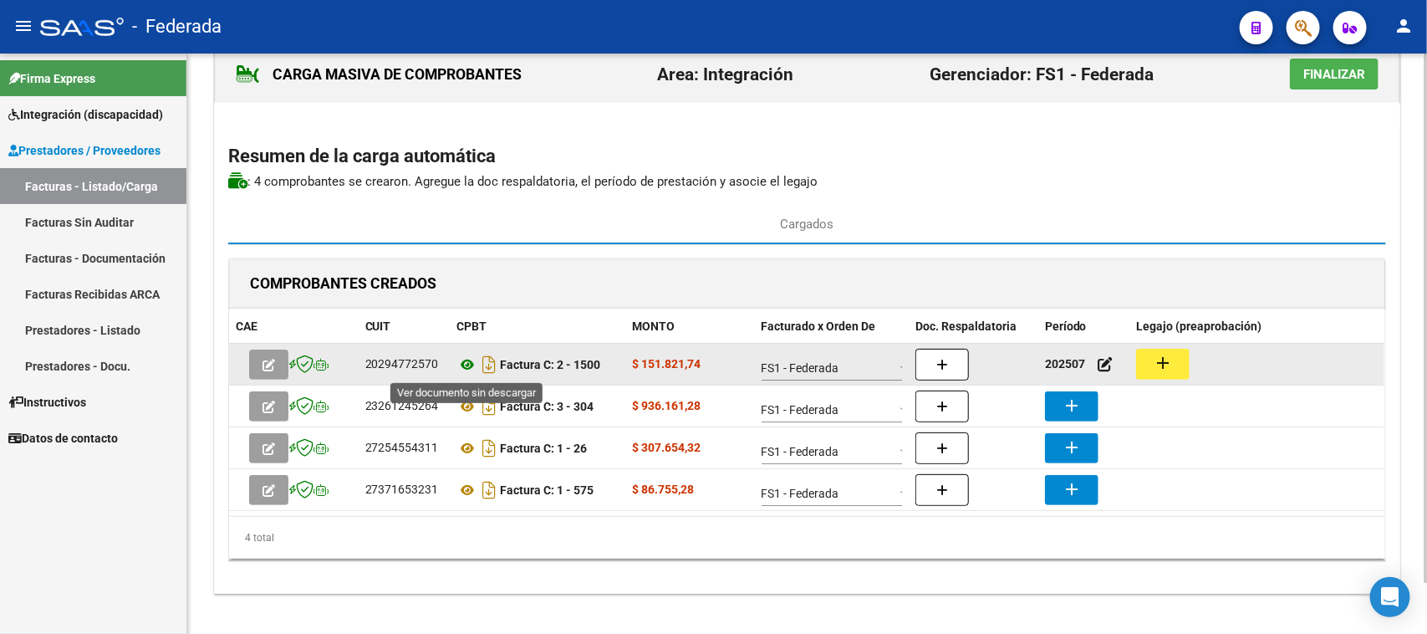
click at [464, 368] on icon at bounding box center [468, 365] width 22 height 20
click at [1154, 370] on mat-icon "add" at bounding box center [1163, 363] width 20 height 20
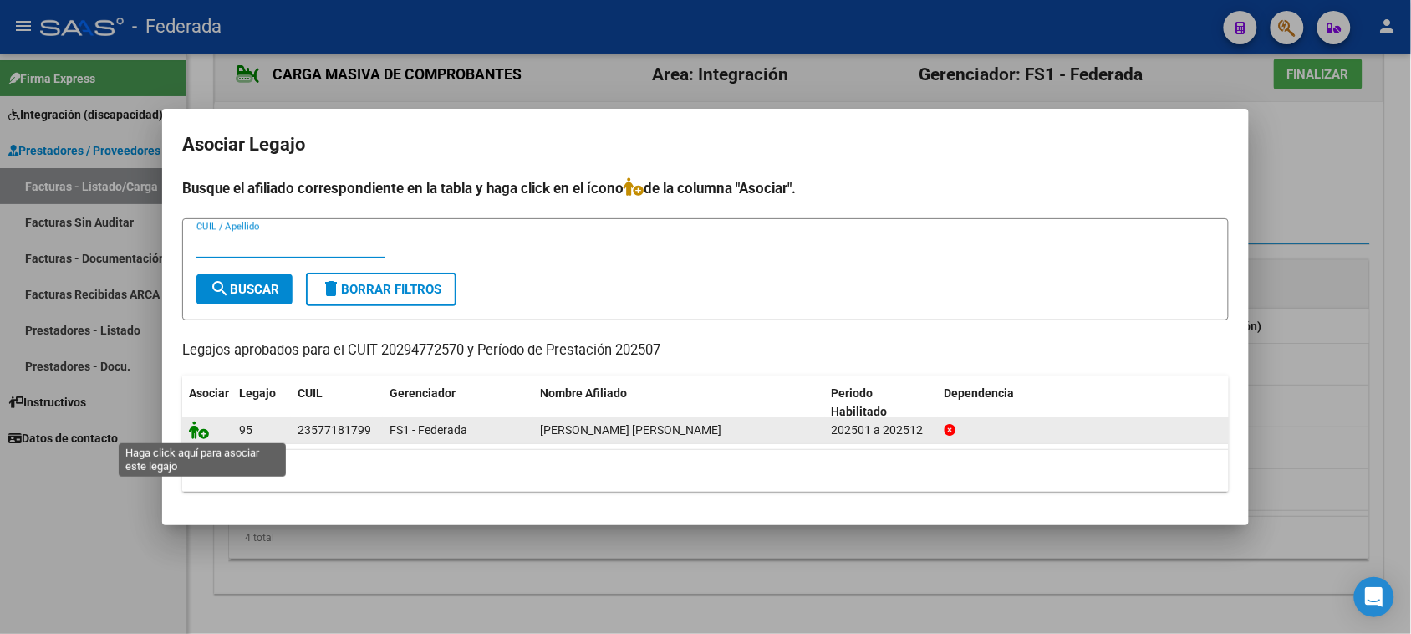
click at [205, 433] on icon at bounding box center [199, 430] width 20 height 18
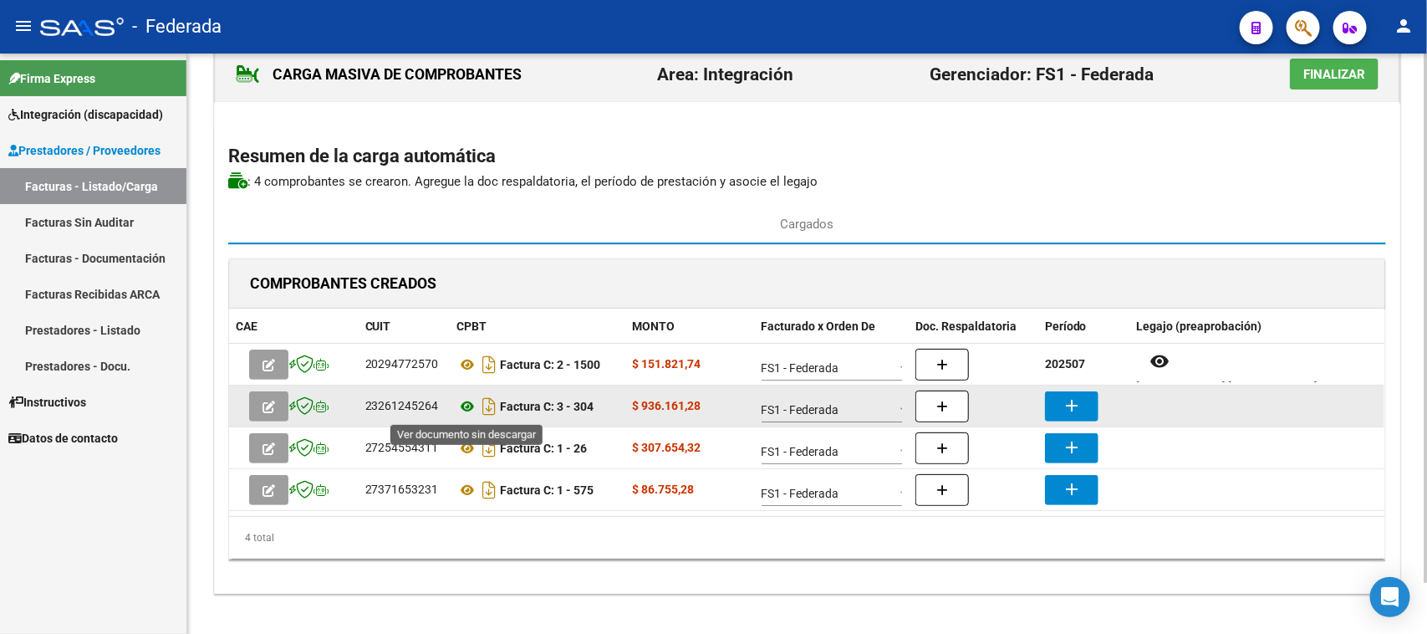
click at [466, 406] on icon at bounding box center [468, 406] width 22 height 20
click at [1076, 411] on mat-icon "add" at bounding box center [1072, 405] width 20 height 20
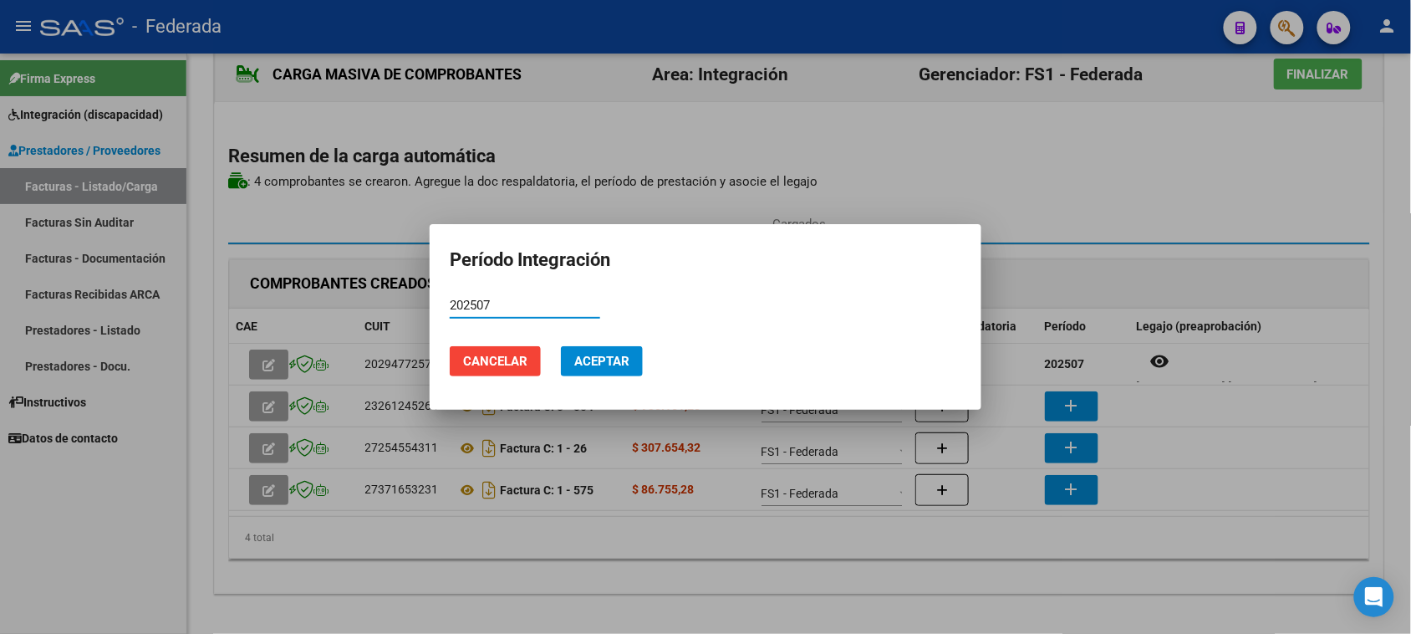
type input "202507"
click at [629, 351] on button "Aceptar" at bounding box center [602, 361] width 82 height 30
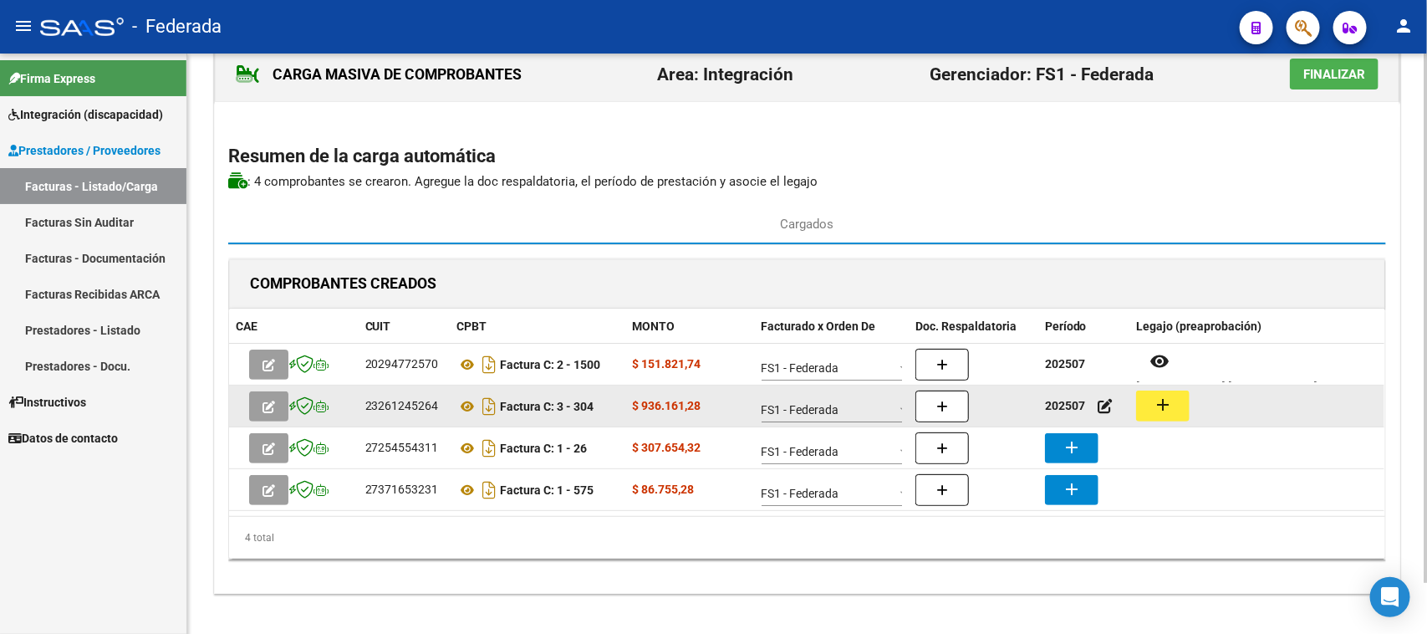
click at [1154, 397] on mat-icon "add" at bounding box center [1163, 405] width 20 height 20
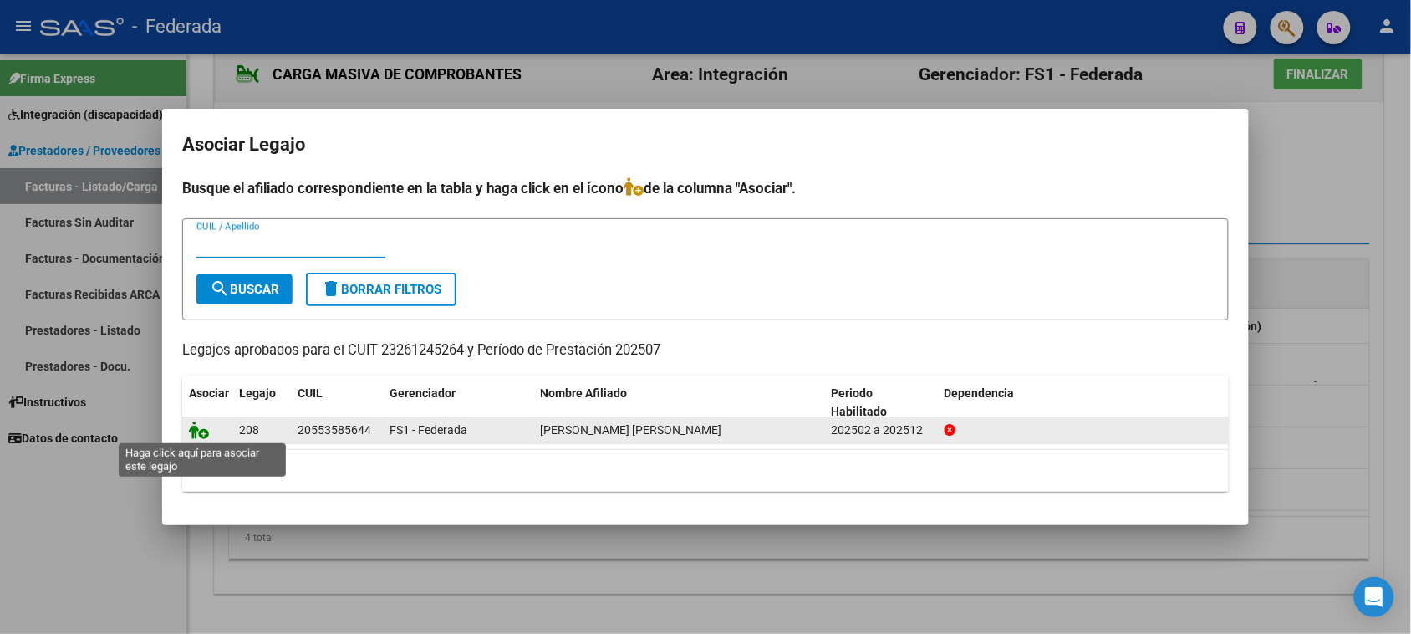
click at [197, 429] on icon at bounding box center [199, 430] width 20 height 18
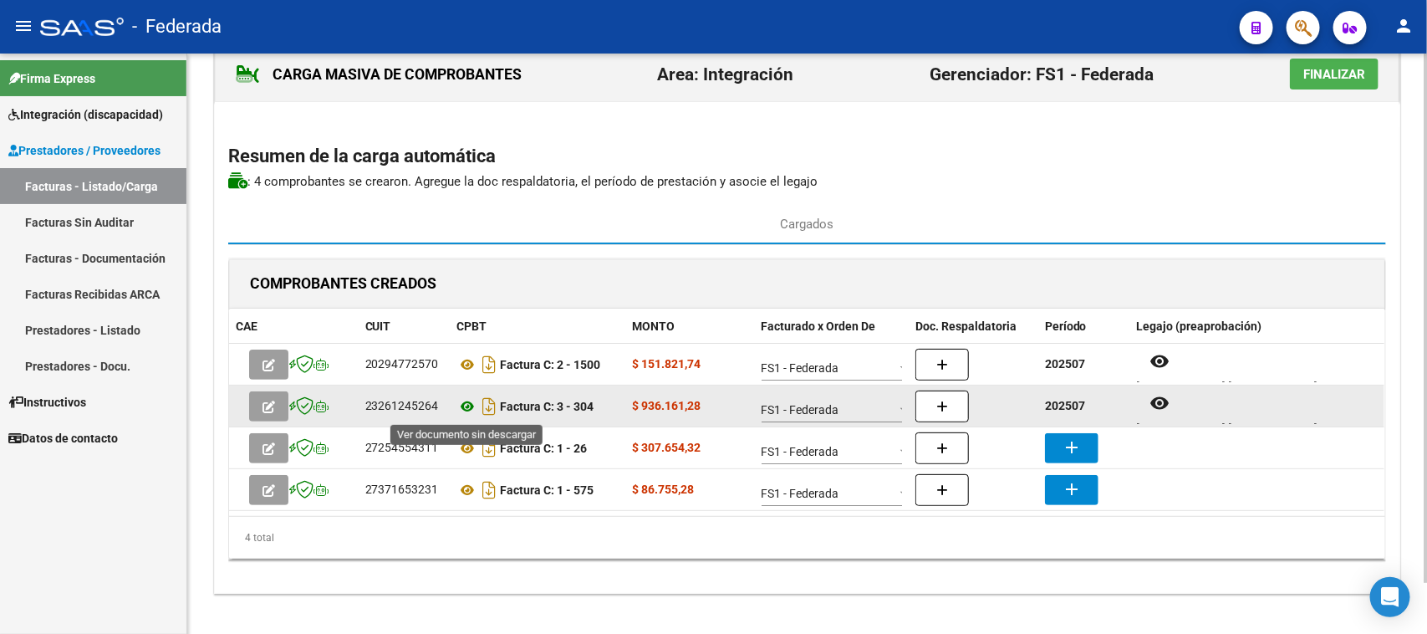
click at [474, 407] on icon at bounding box center [468, 406] width 22 height 20
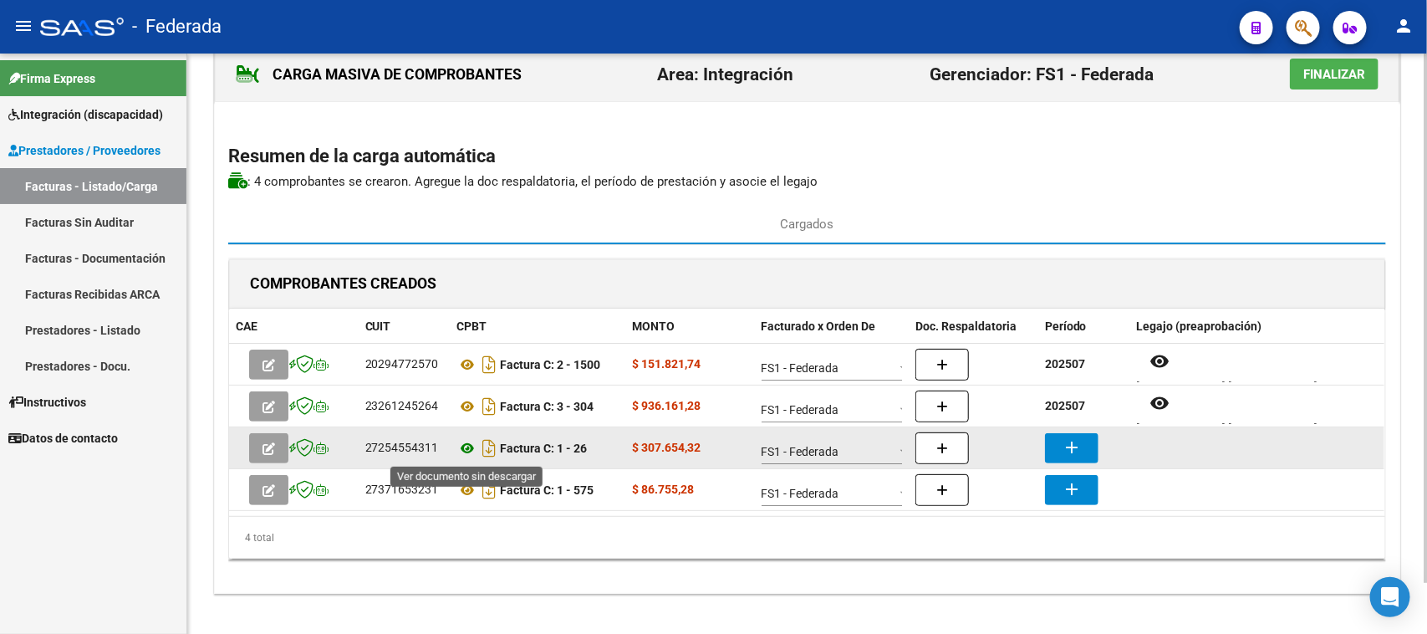
click at [467, 449] on icon at bounding box center [468, 448] width 22 height 20
click at [472, 447] on icon at bounding box center [468, 448] width 22 height 20
click at [1074, 453] on mat-icon "add" at bounding box center [1072, 447] width 20 height 20
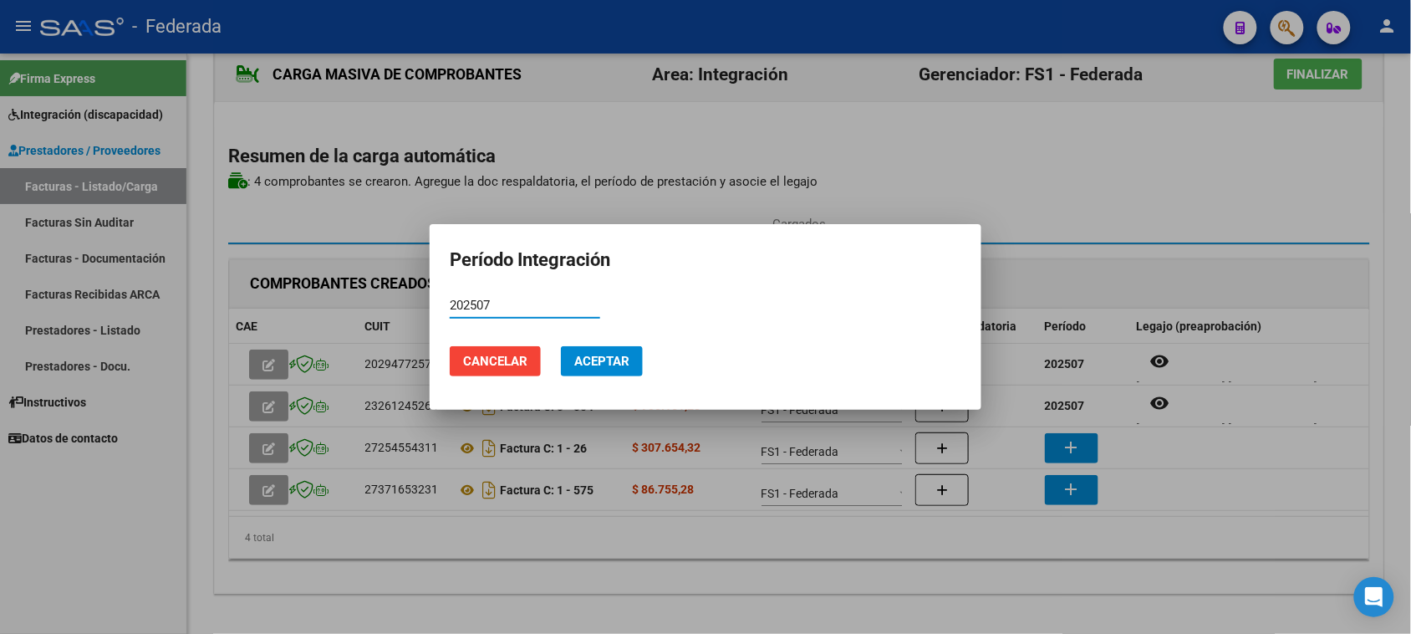
type input "202507"
click at [604, 377] on mat-dialog-actions "Cancelar Aceptar" at bounding box center [706, 361] width 512 height 57
click at [604, 365] on span "Aceptar" at bounding box center [601, 361] width 55 height 15
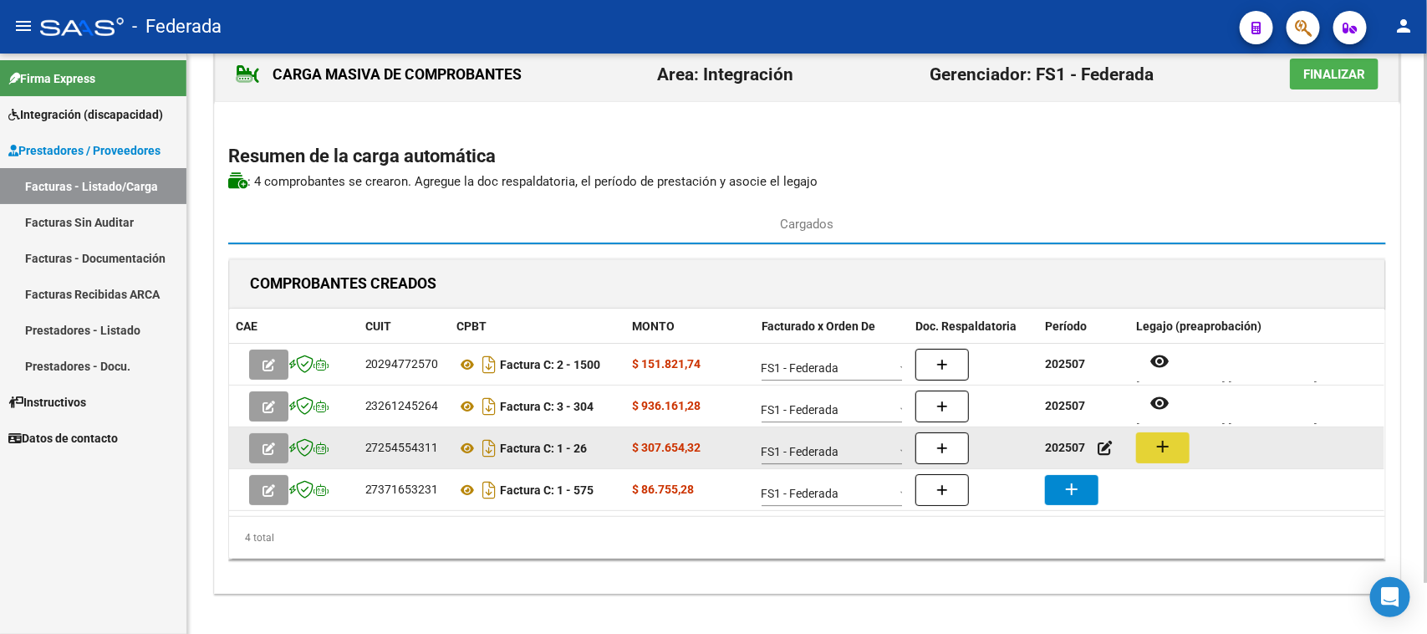
click at [1158, 452] on mat-icon "add" at bounding box center [1163, 446] width 20 height 20
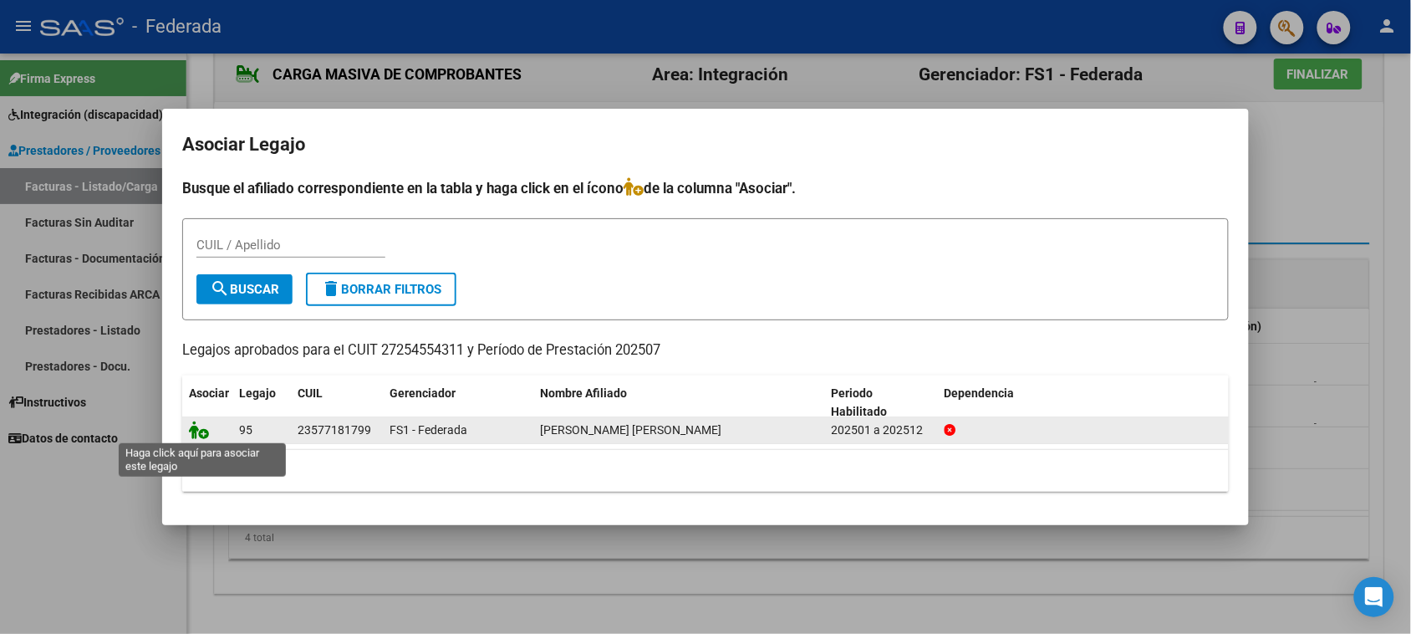
click at [201, 431] on icon at bounding box center [199, 430] width 20 height 18
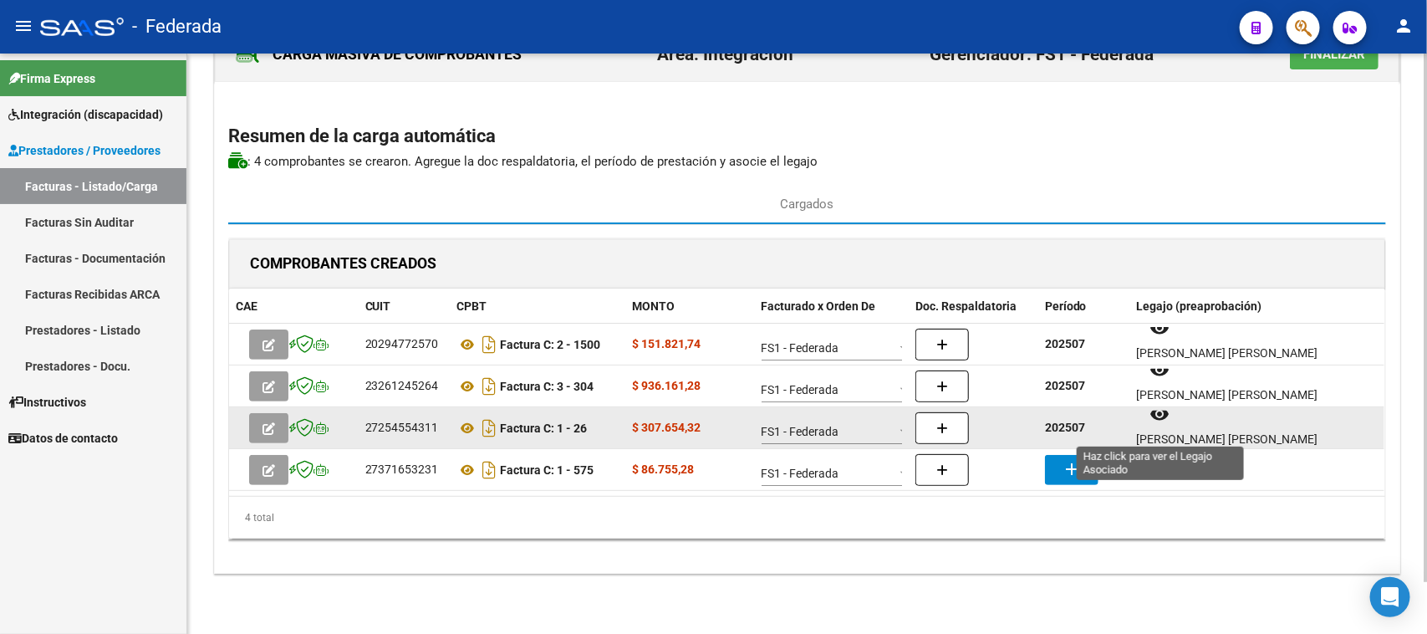
scroll to position [13, 0]
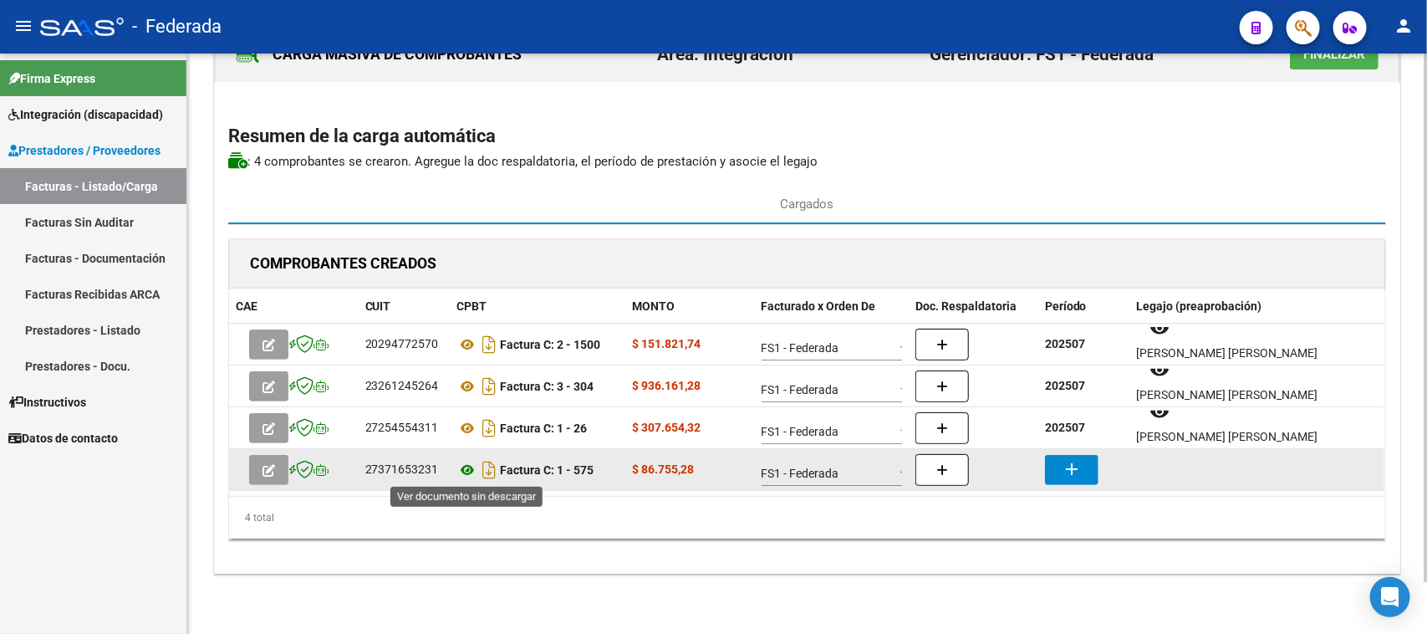
click at [461, 471] on icon at bounding box center [468, 470] width 22 height 20
click at [1059, 461] on button "add" at bounding box center [1072, 470] width 54 height 30
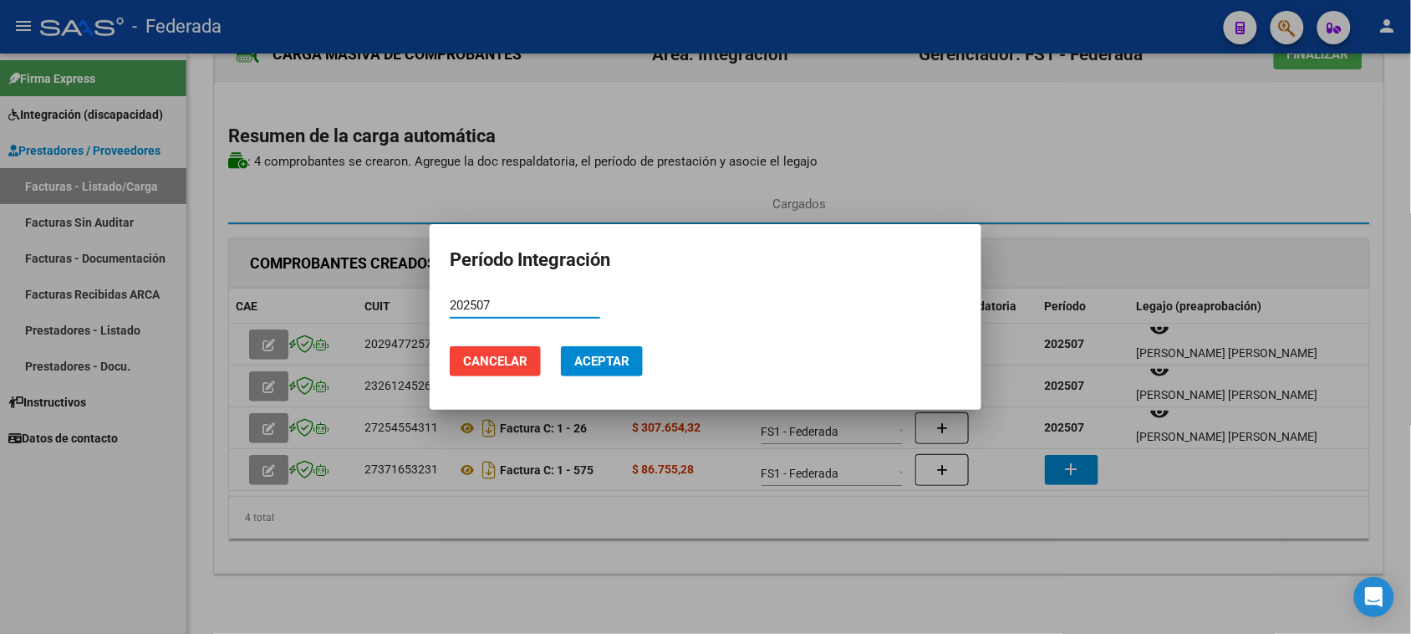
type input "202507"
click at [610, 375] on button "Aceptar" at bounding box center [602, 361] width 82 height 30
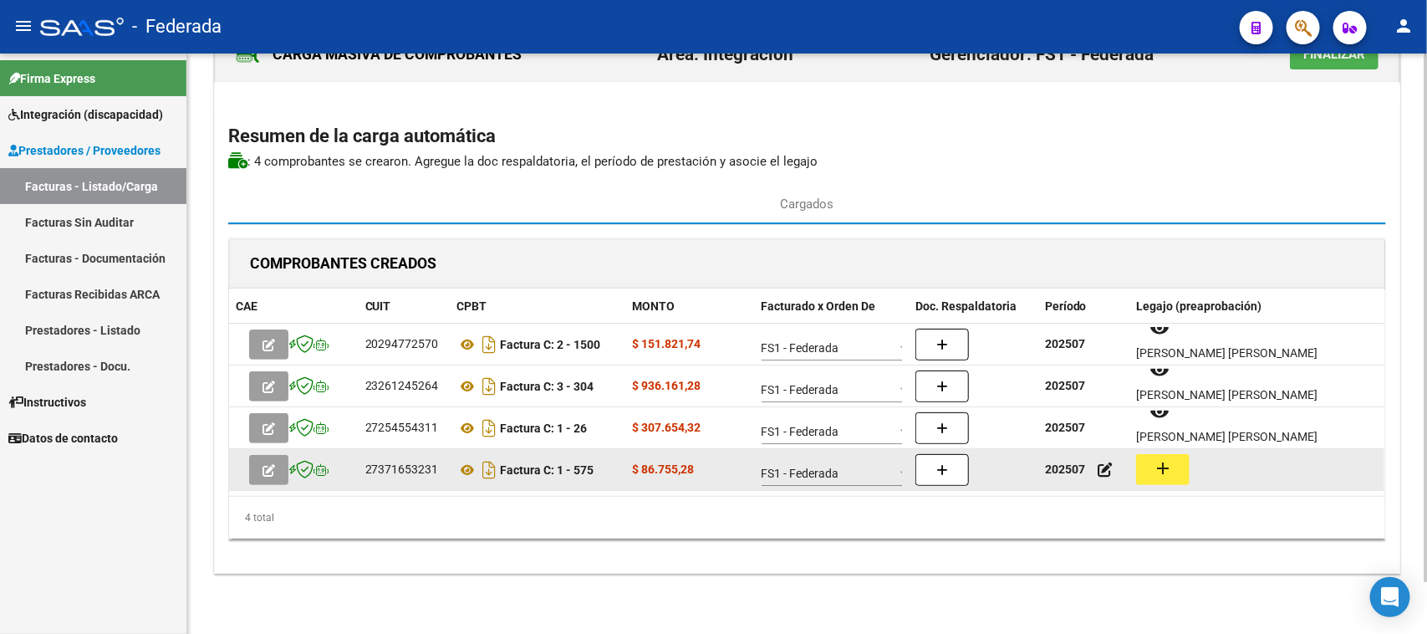
click at [1156, 460] on mat-icon "add" at bounding box center [1163, 468] width 20 height 20
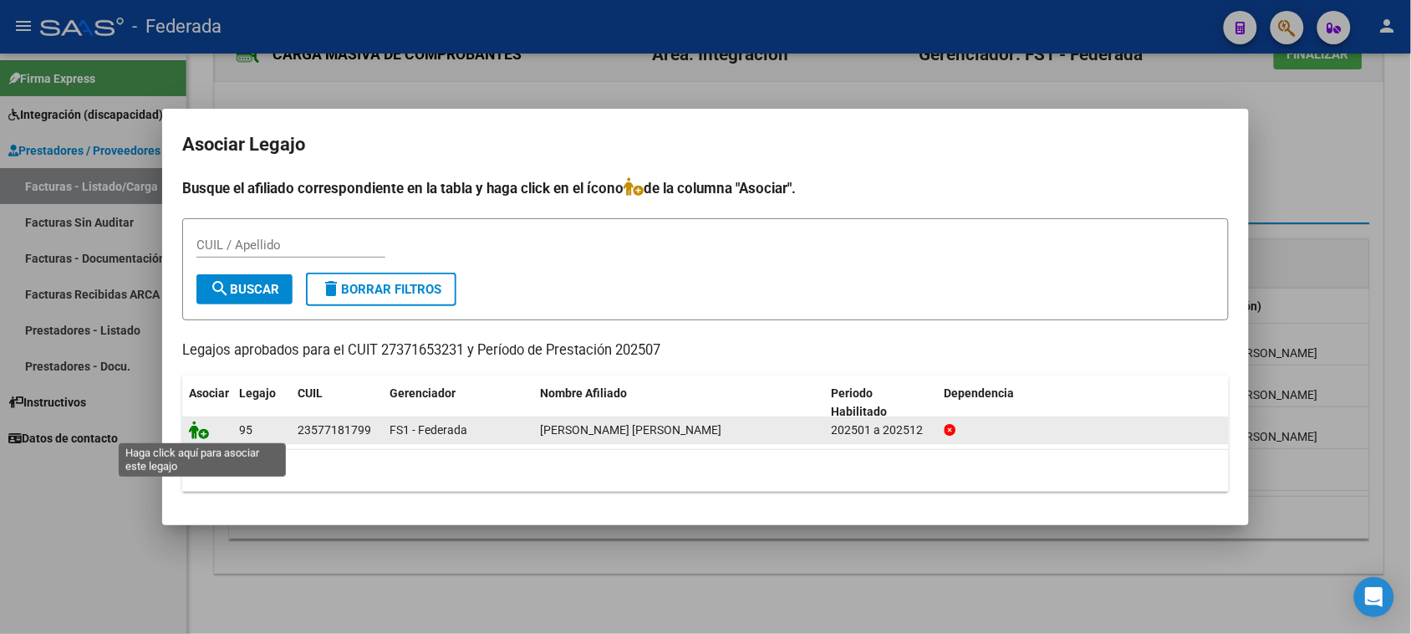
click at [196, 431] on icon at bounding box center [199, 430] width 20 height 18
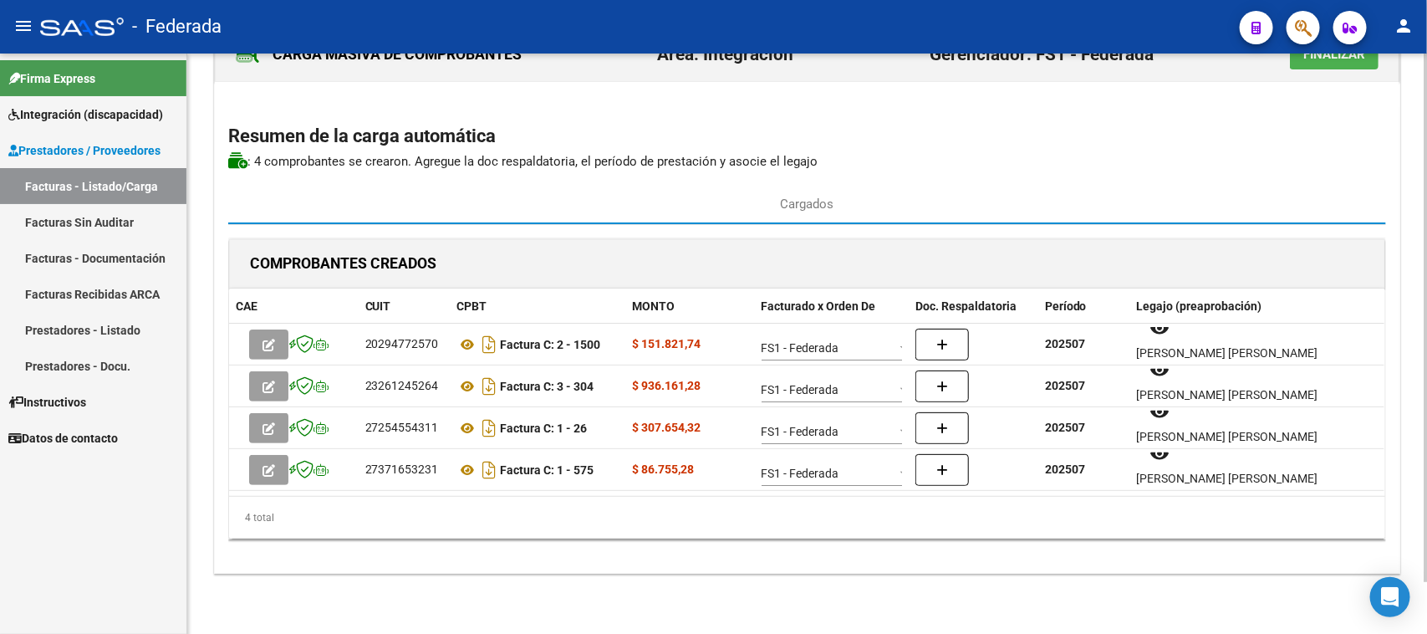
scroll to position [0, 0]
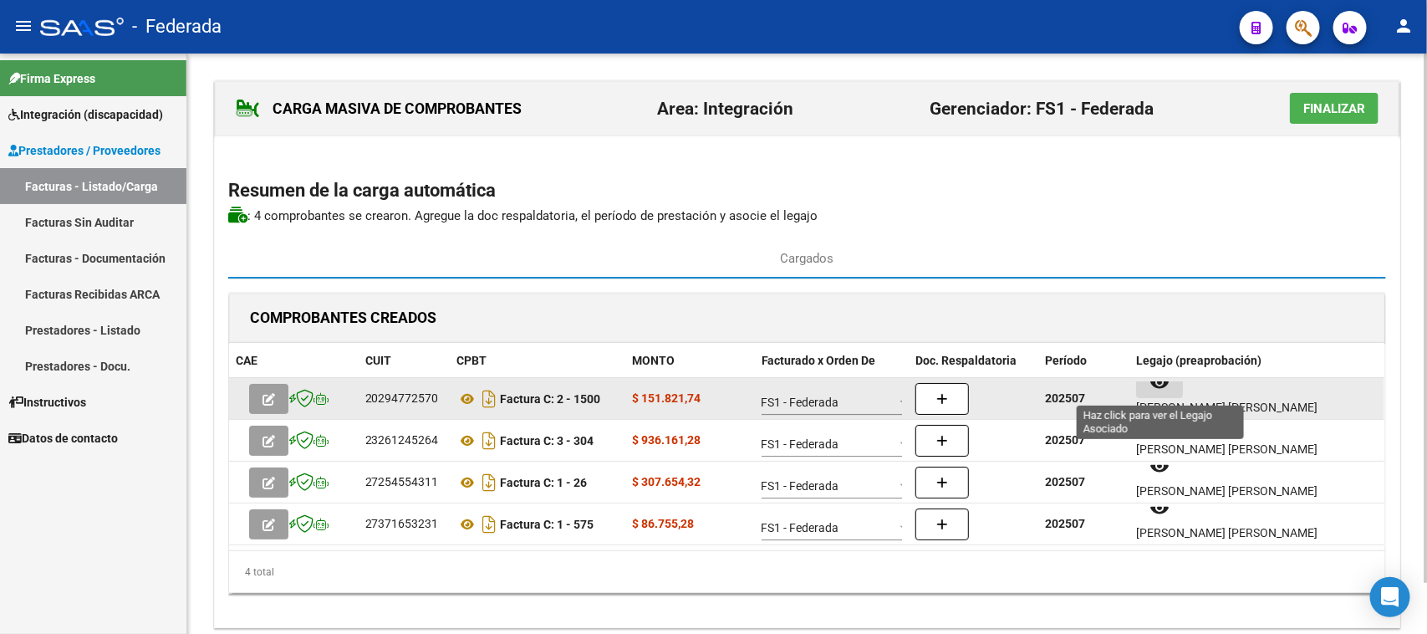
click at [1171, 394] on button "remove_red_eye" at bounding box center [1159, 383] width 47 height 30
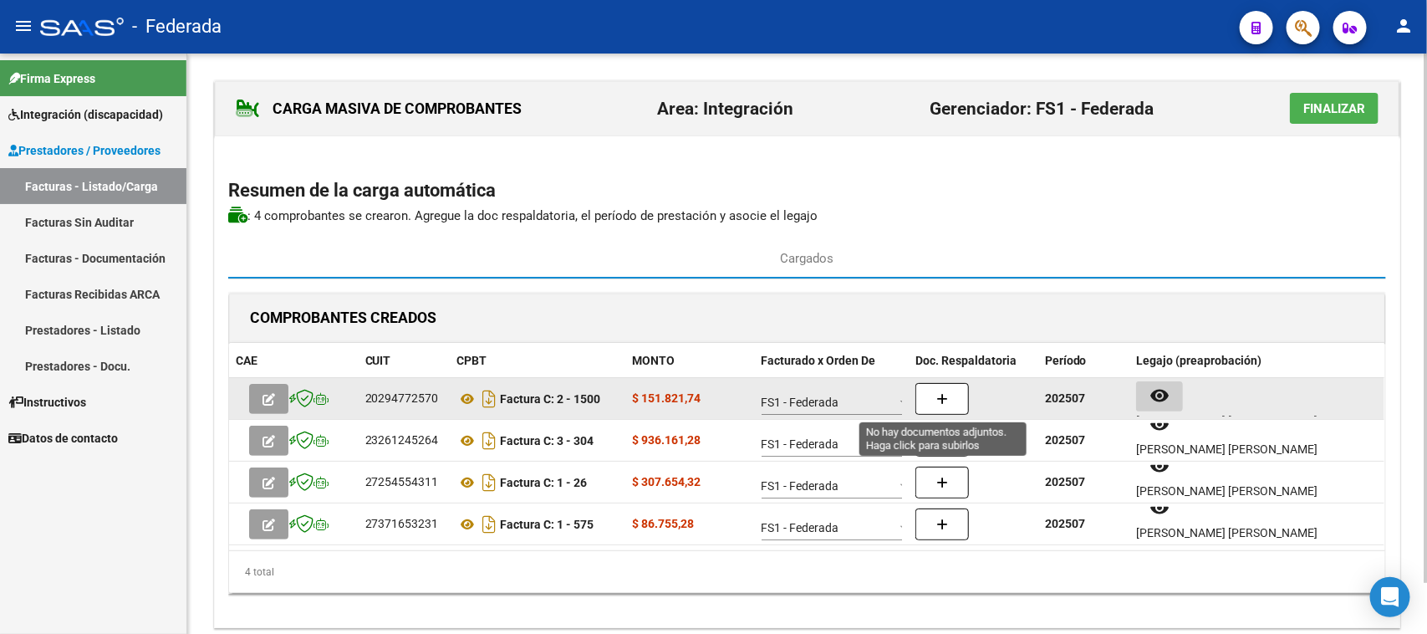
click at [943, 407] on button "button" at bounding box center [943, 399] width 54 height 32
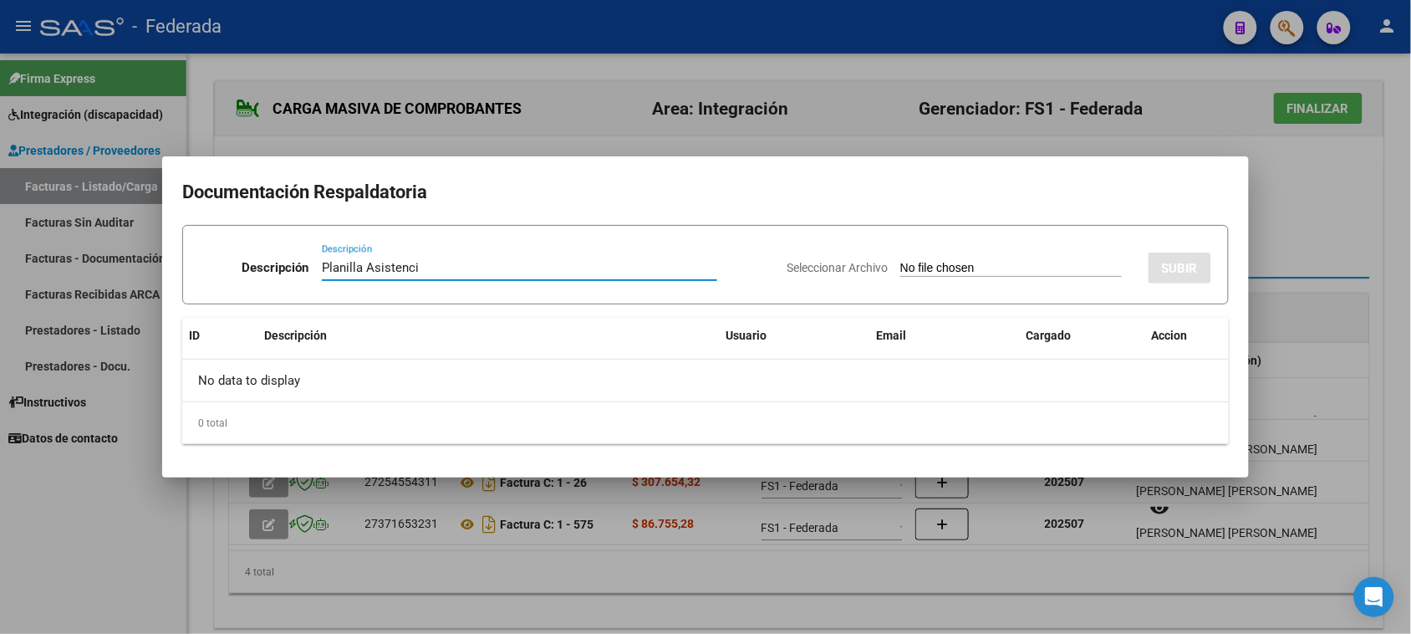
type input "Planilla Asistencia"
drag, startPoint x: 483, startPoint y: 273, endPoint x: 291, endPoint y: 273, distance: 192.3
click at [291, 273] on div "Descripción Planilla Asistencia Descripción" at bounding box center [487, 271] width 574 height 50
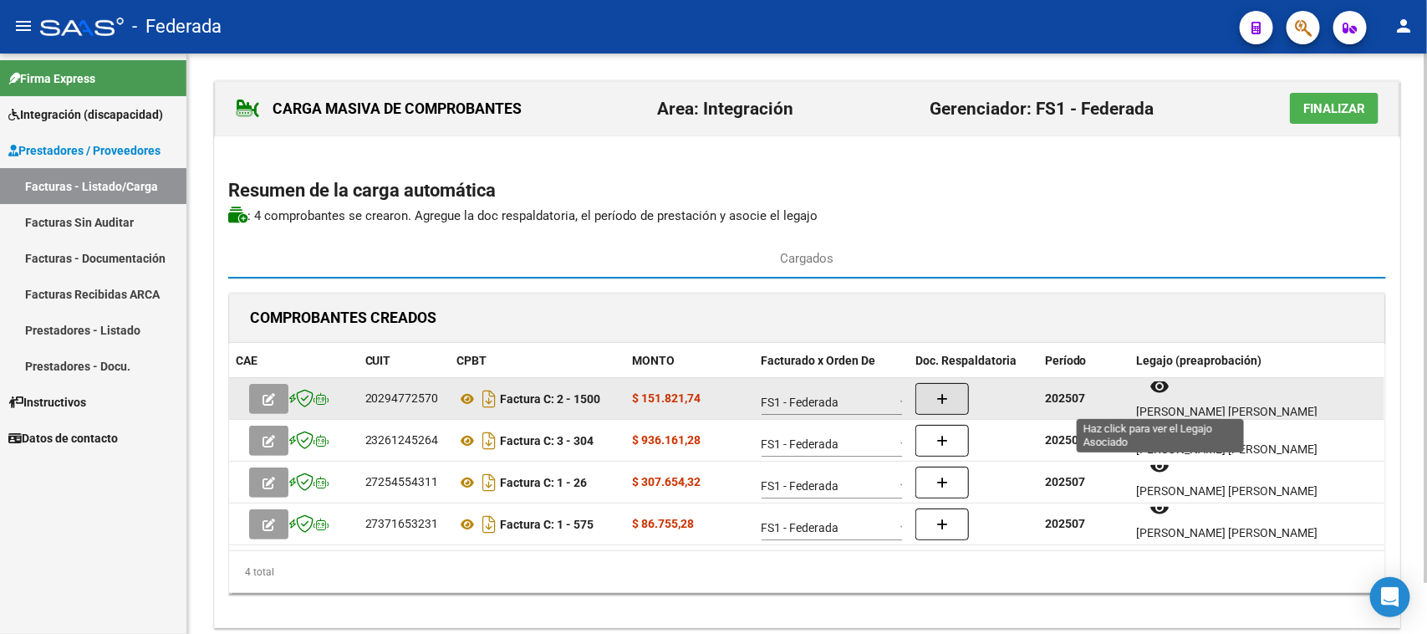
scroll to position [13, 0]
click at [1180, 398] on button "remove_red_eye" at bounding box center [1159, 383] width 47 height 30
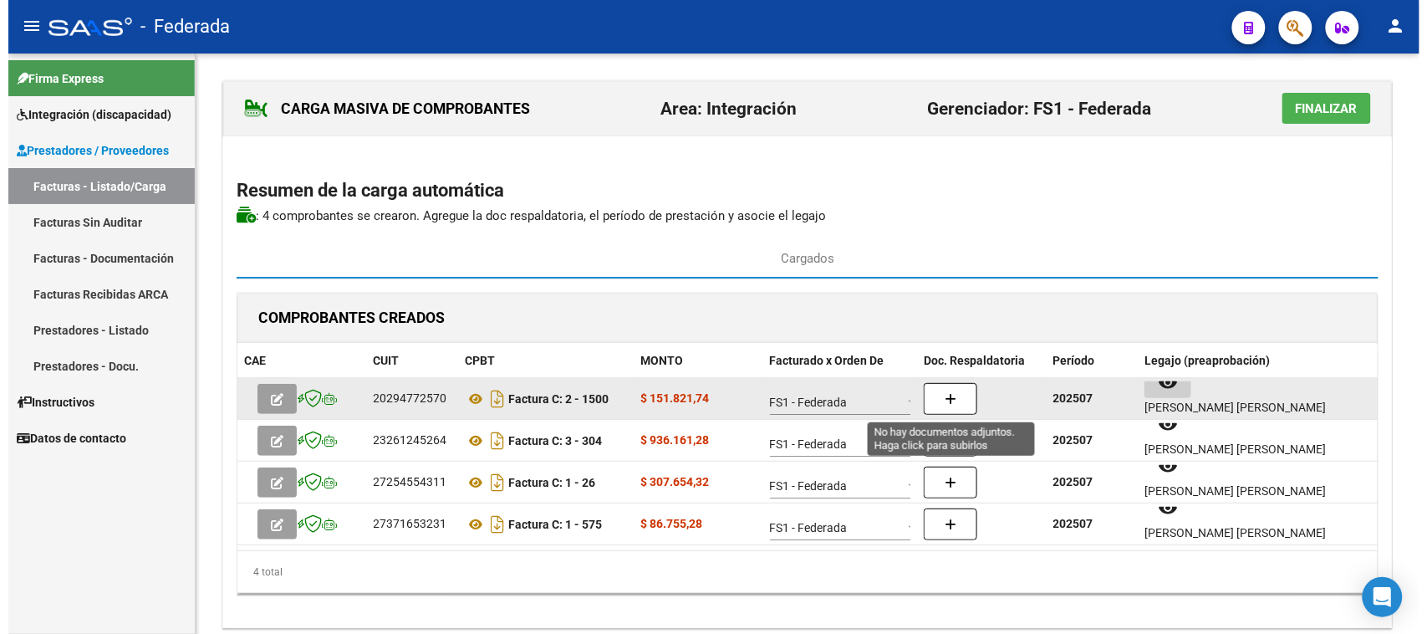
scroll to position [0, 0]
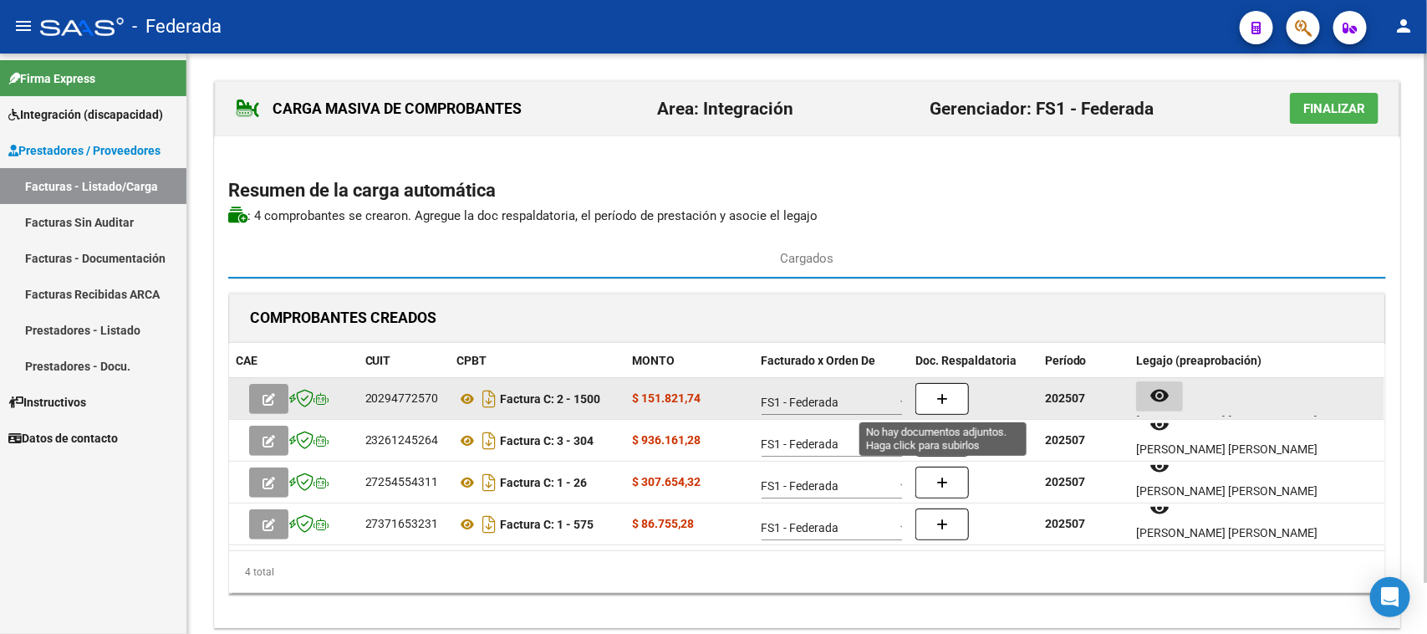
click at [920, 398] on button "button" at bounding box center [943, 399] width 54 height 32
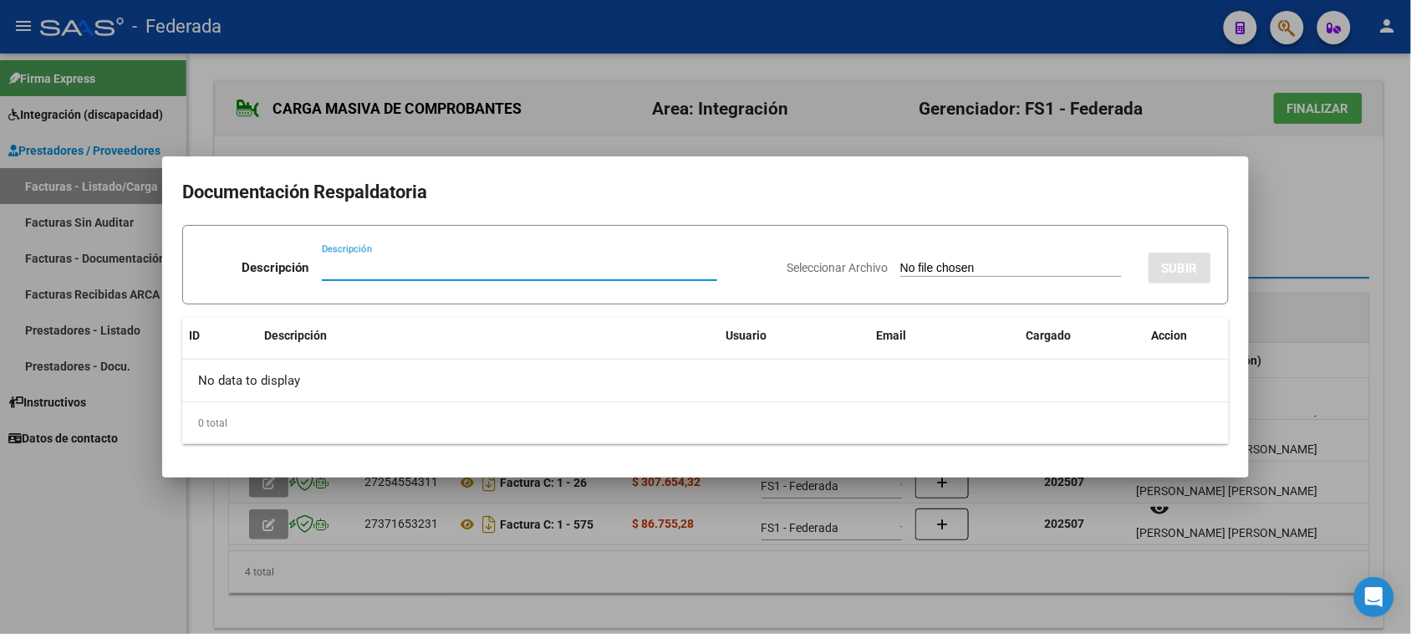
paste input "Planilla Asistencia"
type input "Planilla Asistencia"
click at [924, 265] on input "Seleccionar Archivo" at bounding box center [1011, 269] width 222 height 16
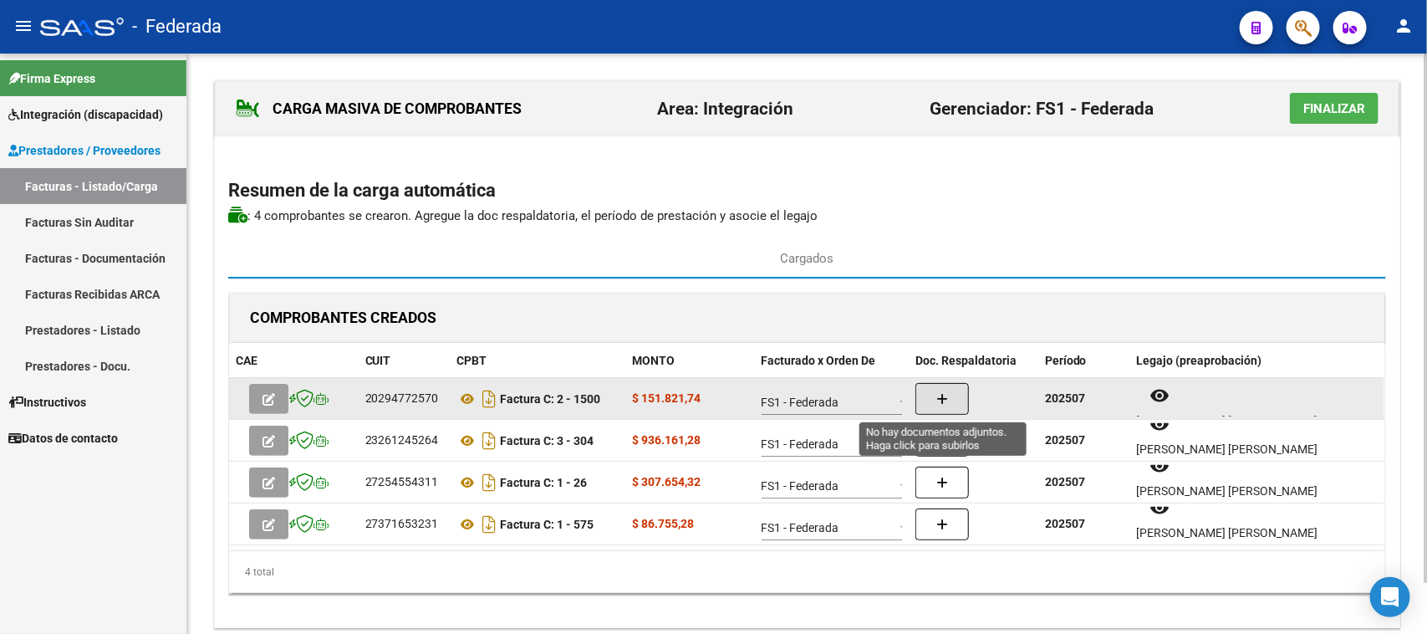
scroll to position [13, 0]
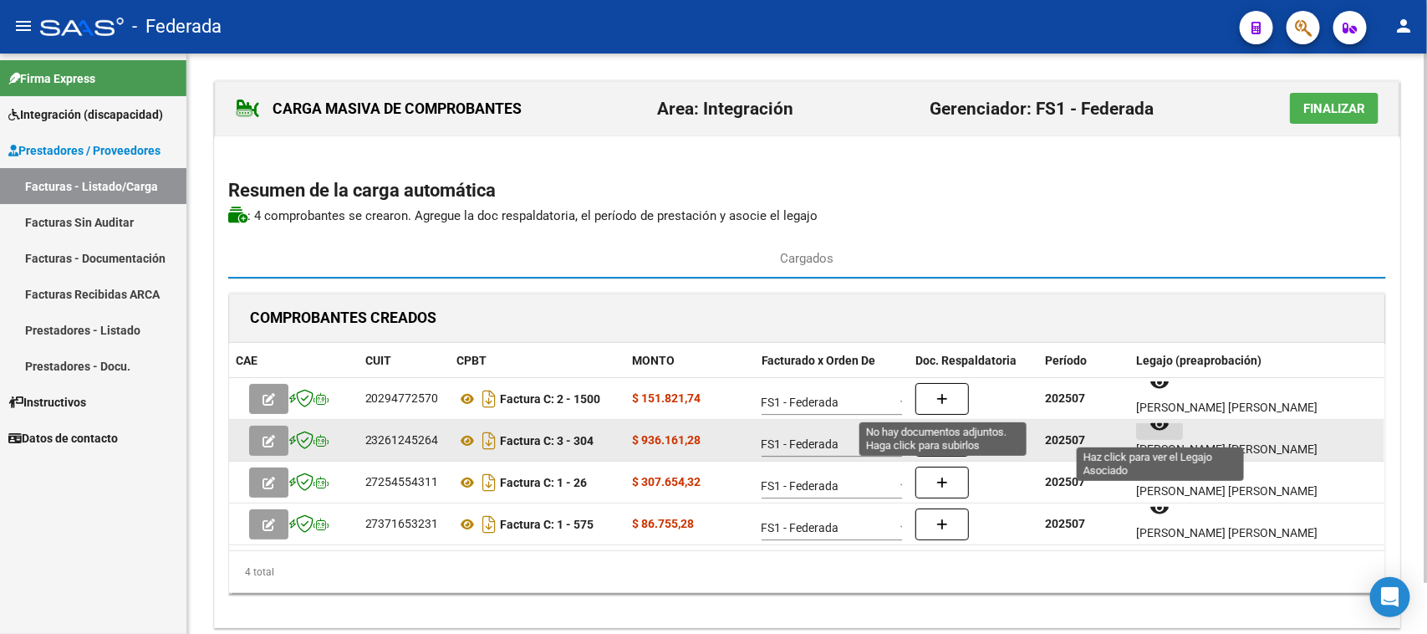
click at [1160, 431] on mat-icon "remove_red_eye" at bounding box center [1160, 424] width 20 height 20
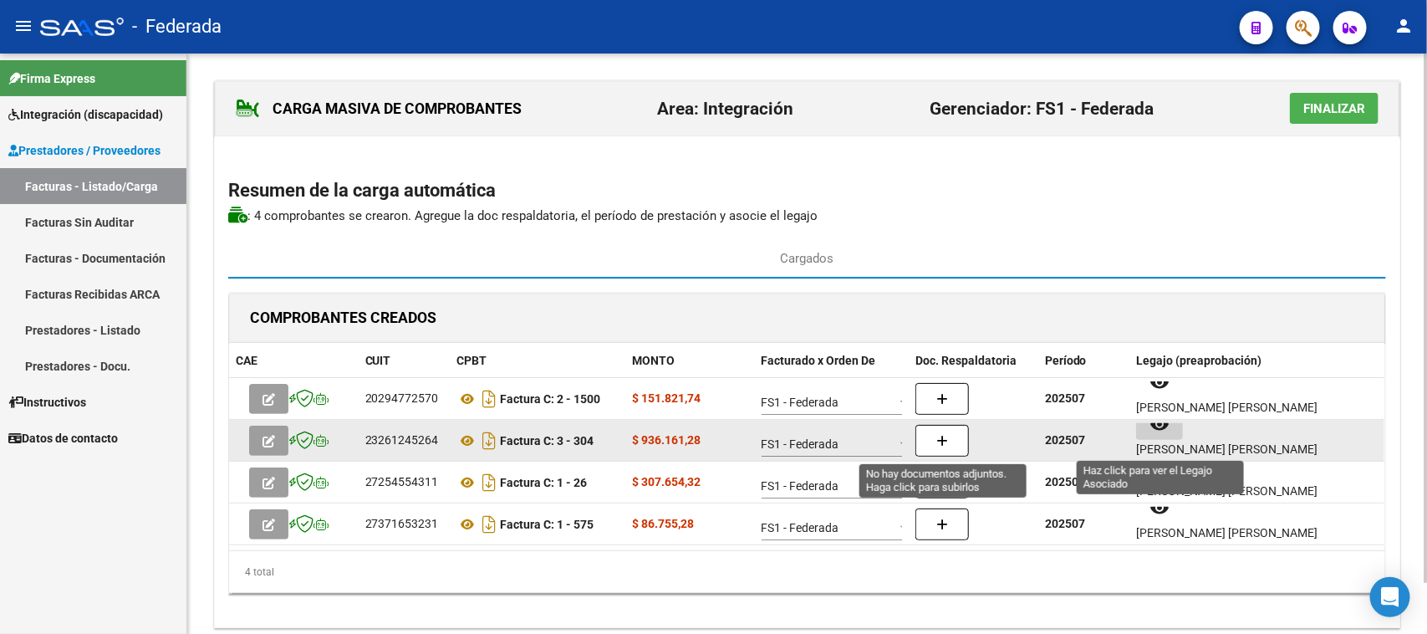
scroll to position [0, 0]
click at [958, 446] on button "button" at bounding box center [943, 441] width 54 height 32
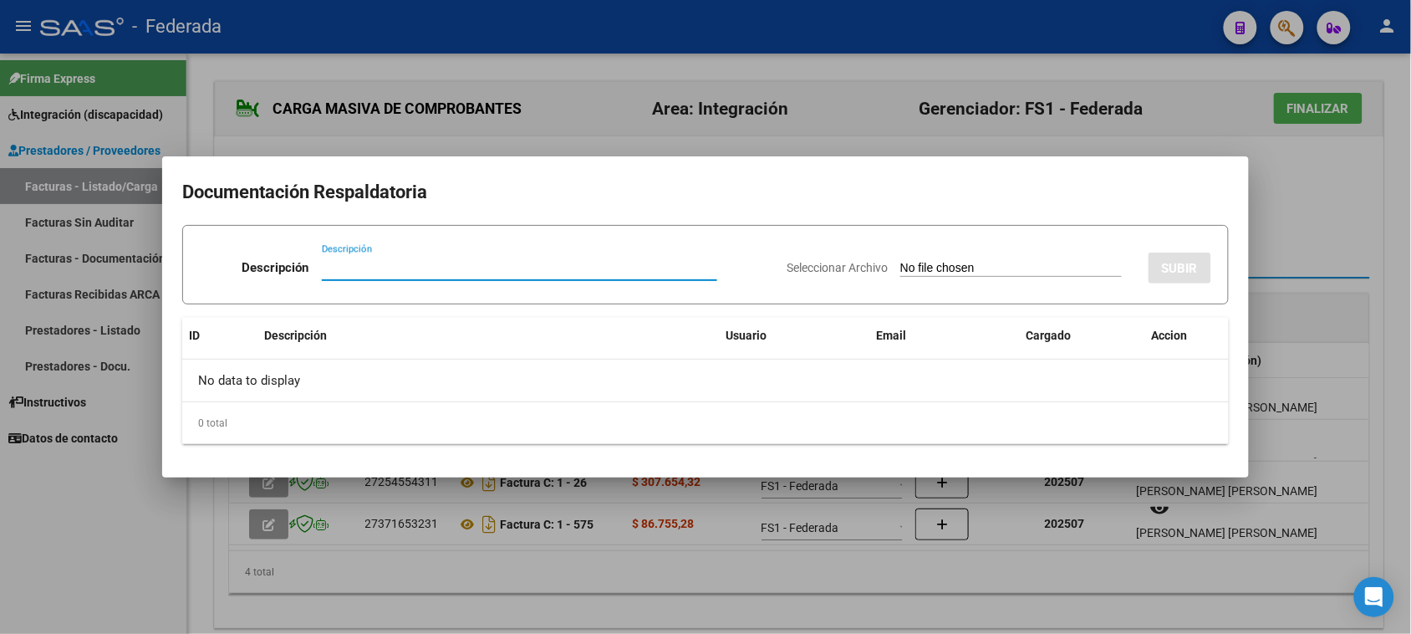
paste input "Planilla Asistencia"
type input "Planilla Asistencia"
click at [943, 266] on input "Seleccionar Archivo" at bounding box center [1011, 269] width 222 height 16
click at [1059, 565] on div at bounding box center [705, 317] width 1411 height 634
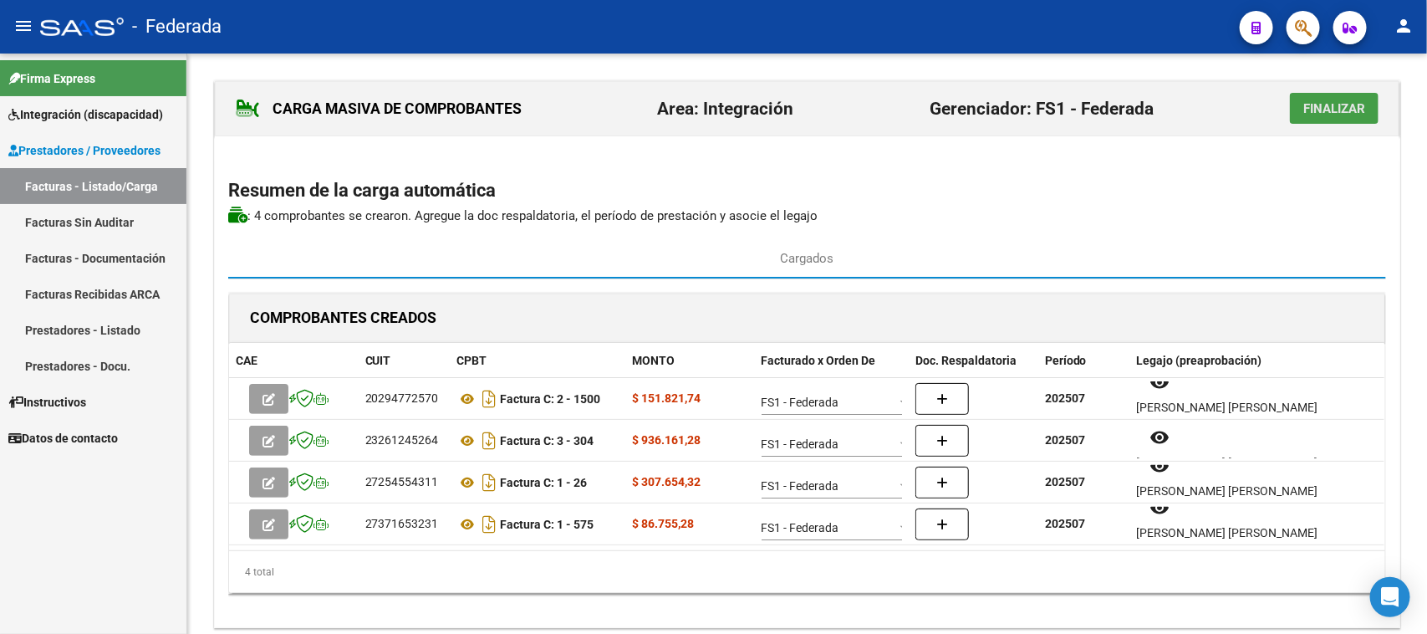
click at [1356, 103] on span "Finalizar" at bounding box center [1334, 108] width 62 height 15
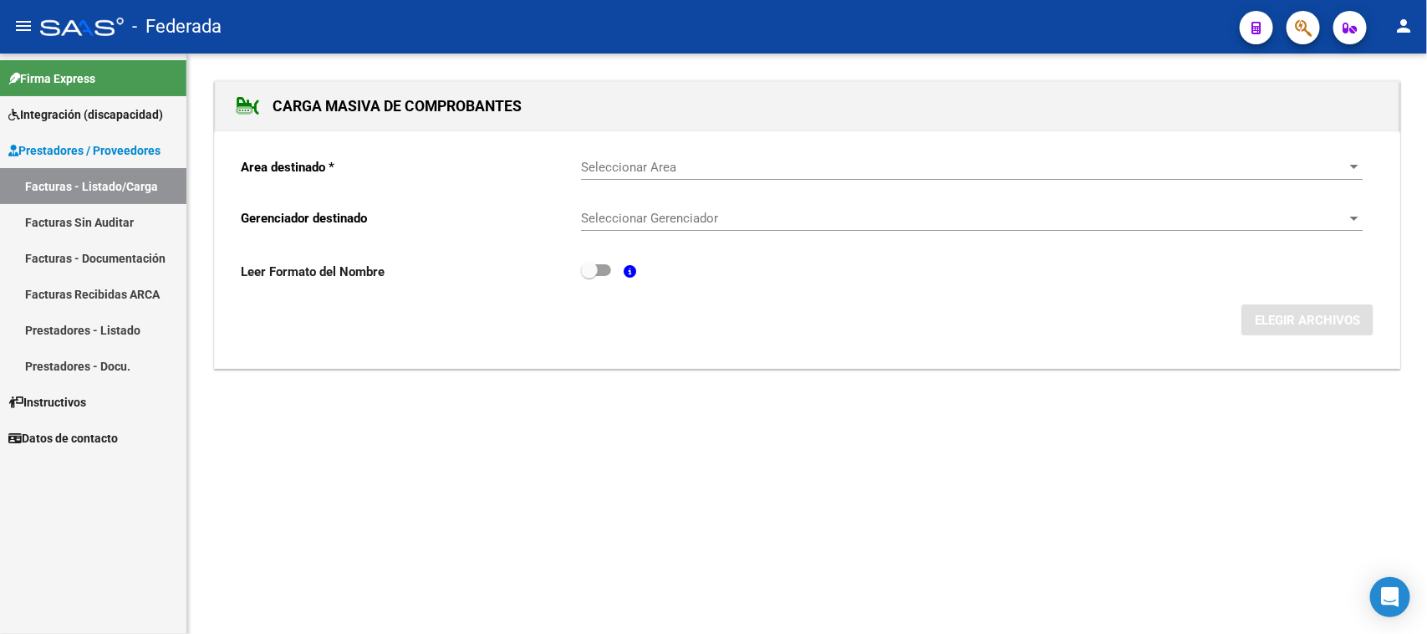
click at [105, 192] on link "Facturas - Listado/Carga" at bounding box center [93, 186] width 186 height 36
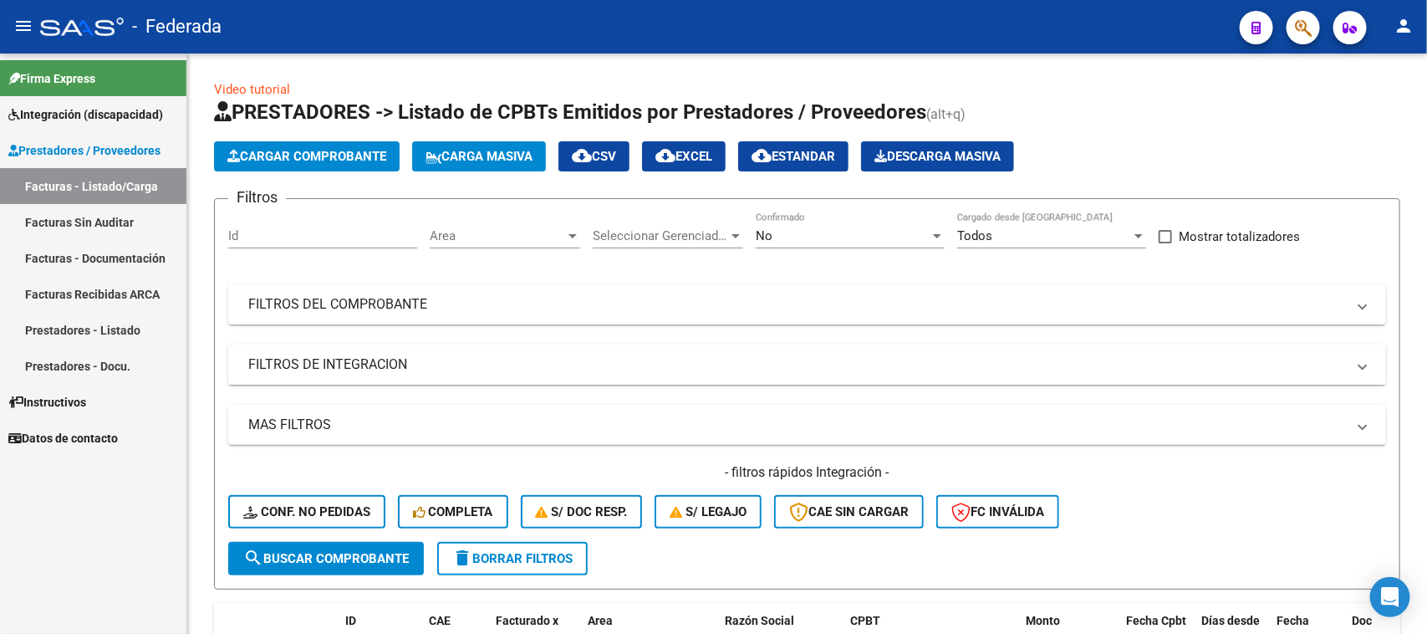
click at [125, 113] on span "Integración (discapacidad)" at bounding box center [85, 114] width 155 height 18
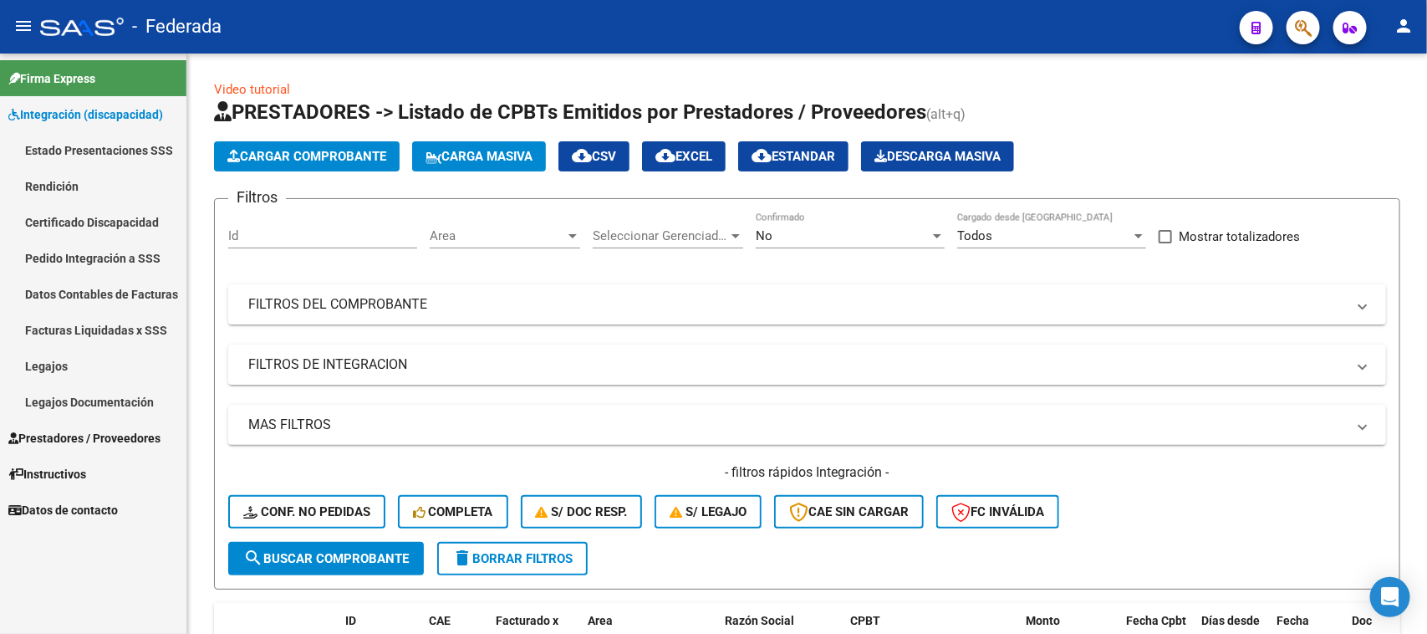
click at [102, 253] on link "Pedido Integración a SSS" at bounding box center [93, 258] width 186 height 36
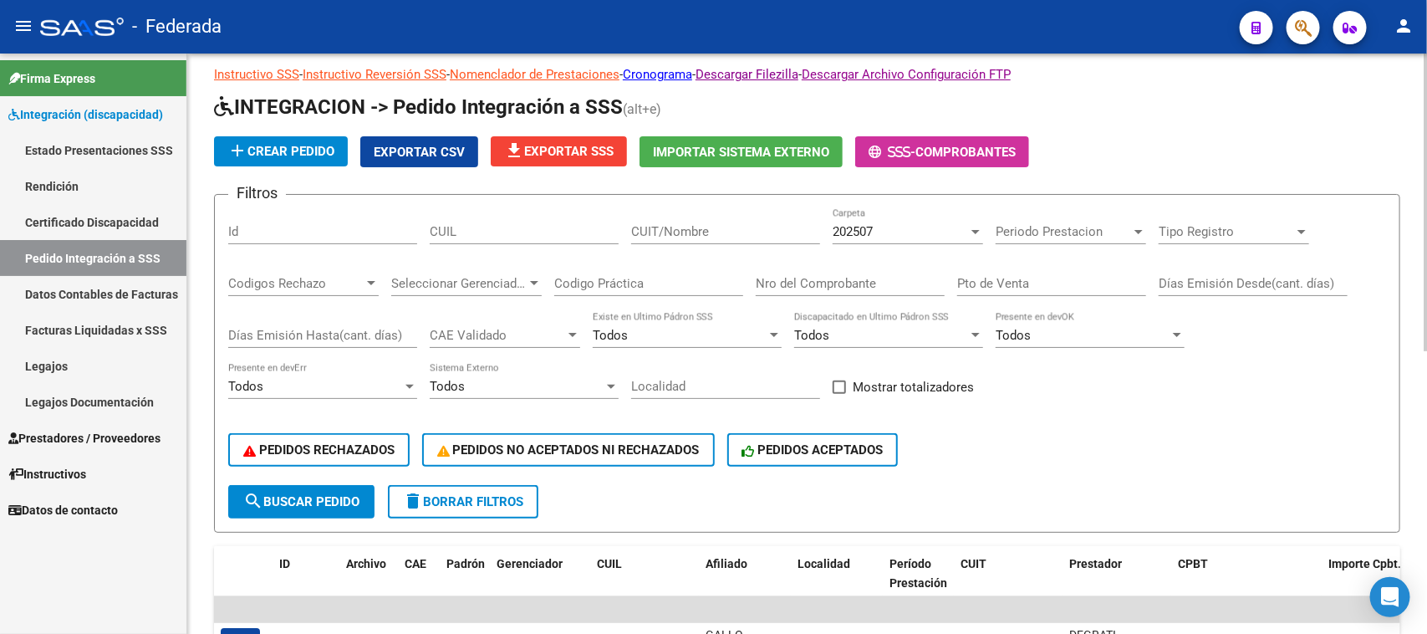
scroll to position [31, 0]
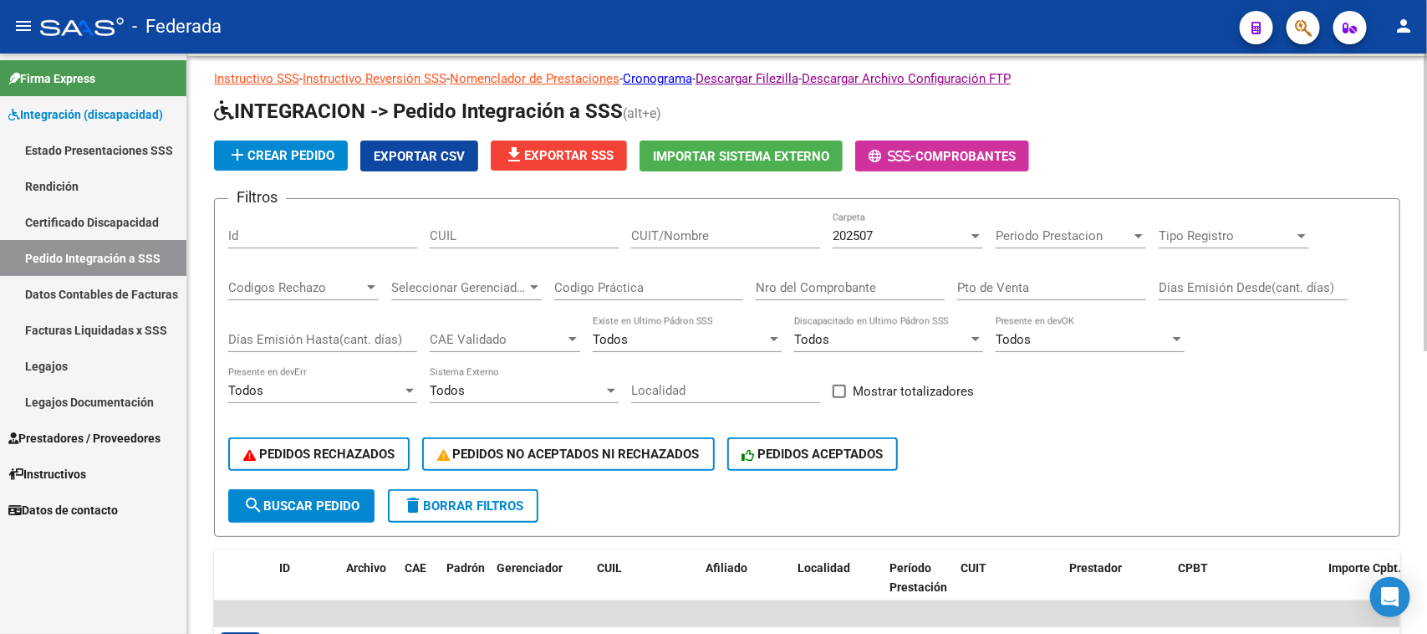
click at [762, 332] on div "Todos" at bounding box center [680, 339] width 174 height 15
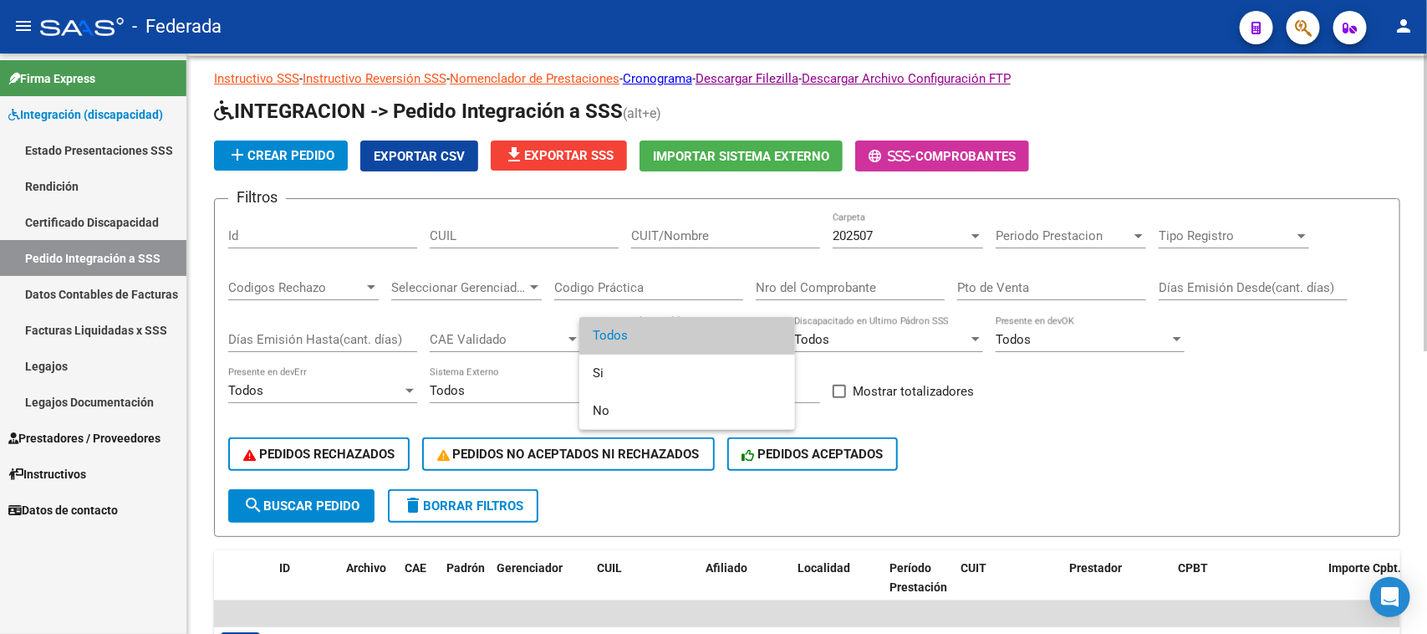
click at [762, 332] on span "Todos" at bounding box center [687, 336] width 189 height 38
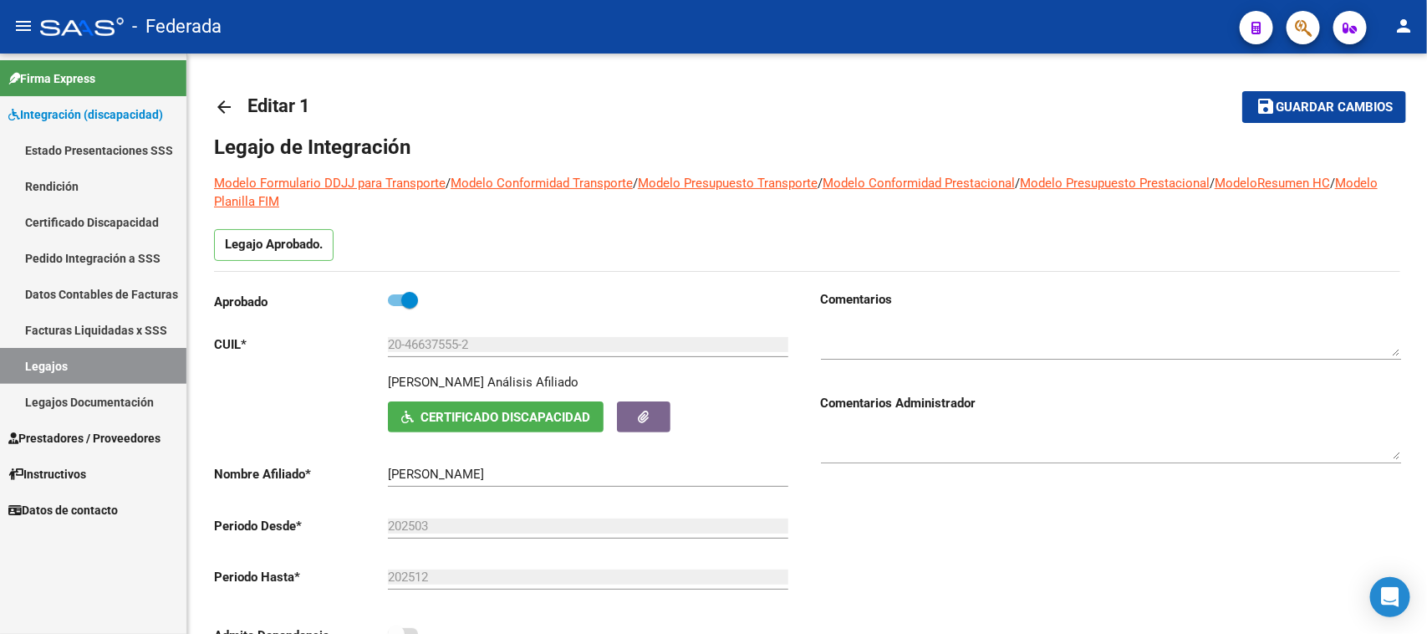
click at [60, 315] on link "Facturas Liquidadas x SSS" at bounding box center [93, 330] width 186 height 36
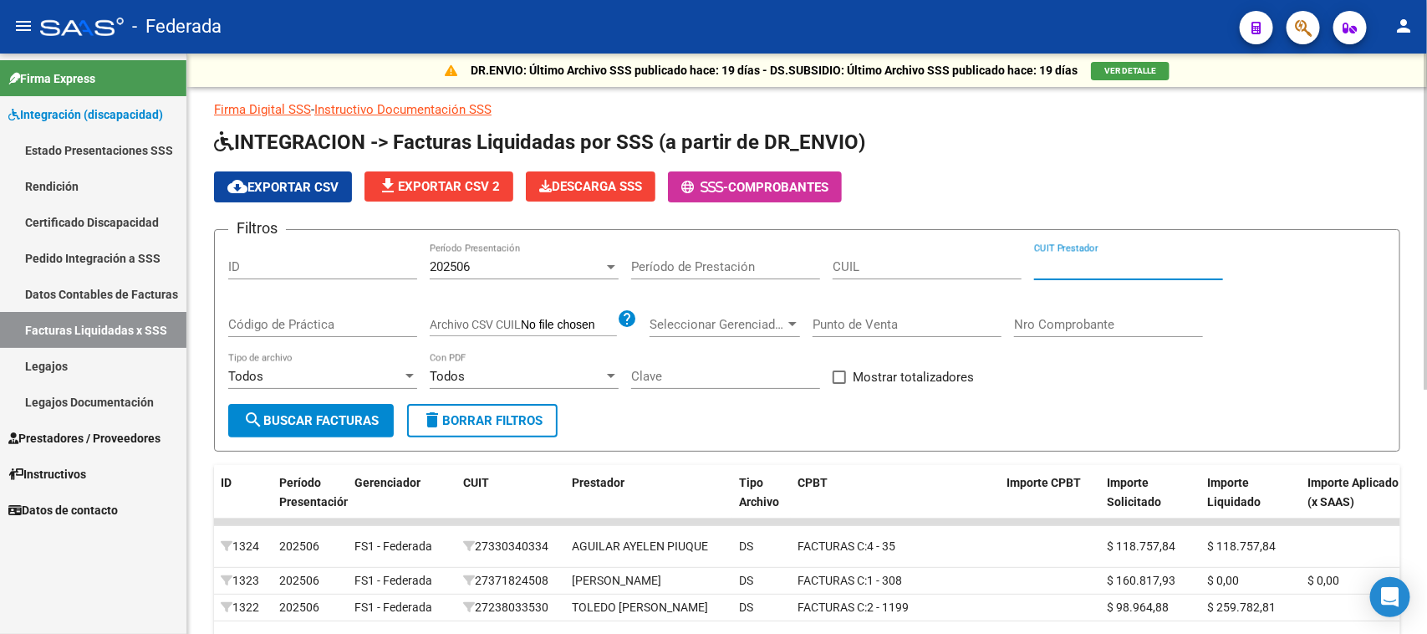
click at [1072, 266] on input "CUIT Prestador" at bounding box center [1128, 266] width 189 height 15
paste input "30-71155432-3"
type input "30-71155432-3"
click at [370, 418] on span "search Buscar Facturas" at bounding box center [310, 420] width 135 height 15
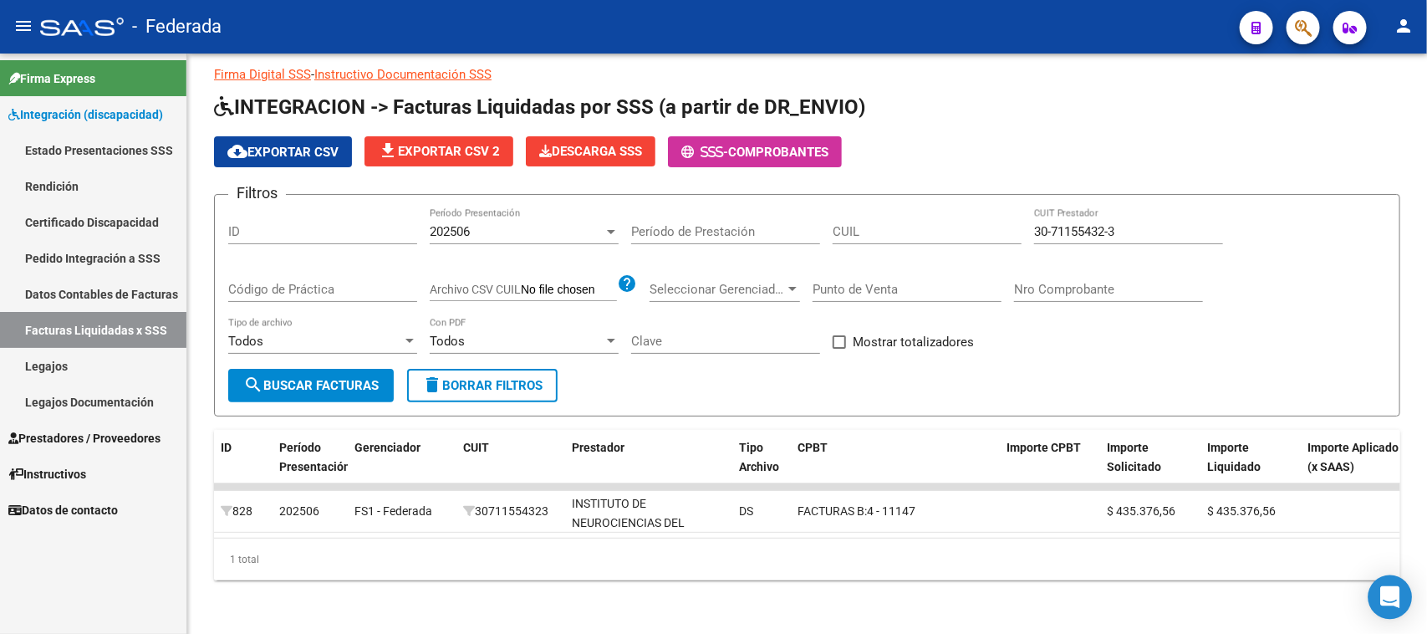
click at [1392, 590] on icon "Open Intercom Messenger" at bounding box center [1389, 597] width 19 height 22
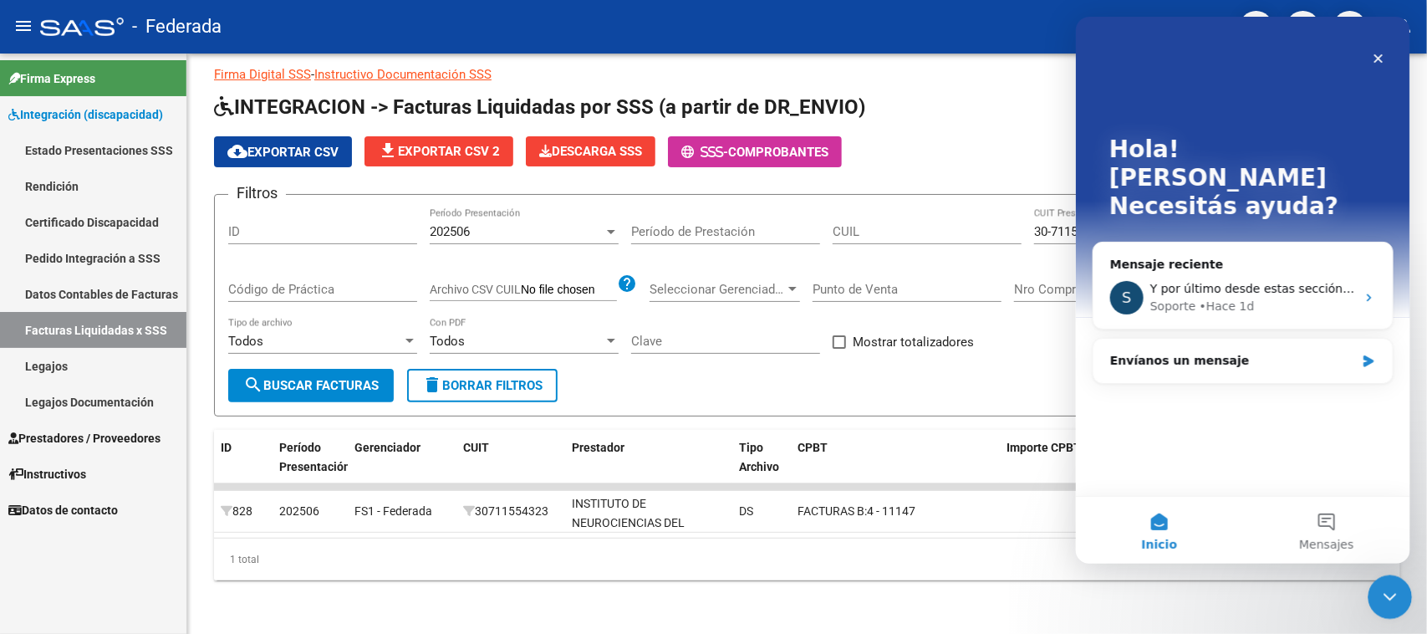
click at [1379, 595] on icon "Cerrar Intercom Messenger" at bounding box center [1388, 594] width 20 height 20
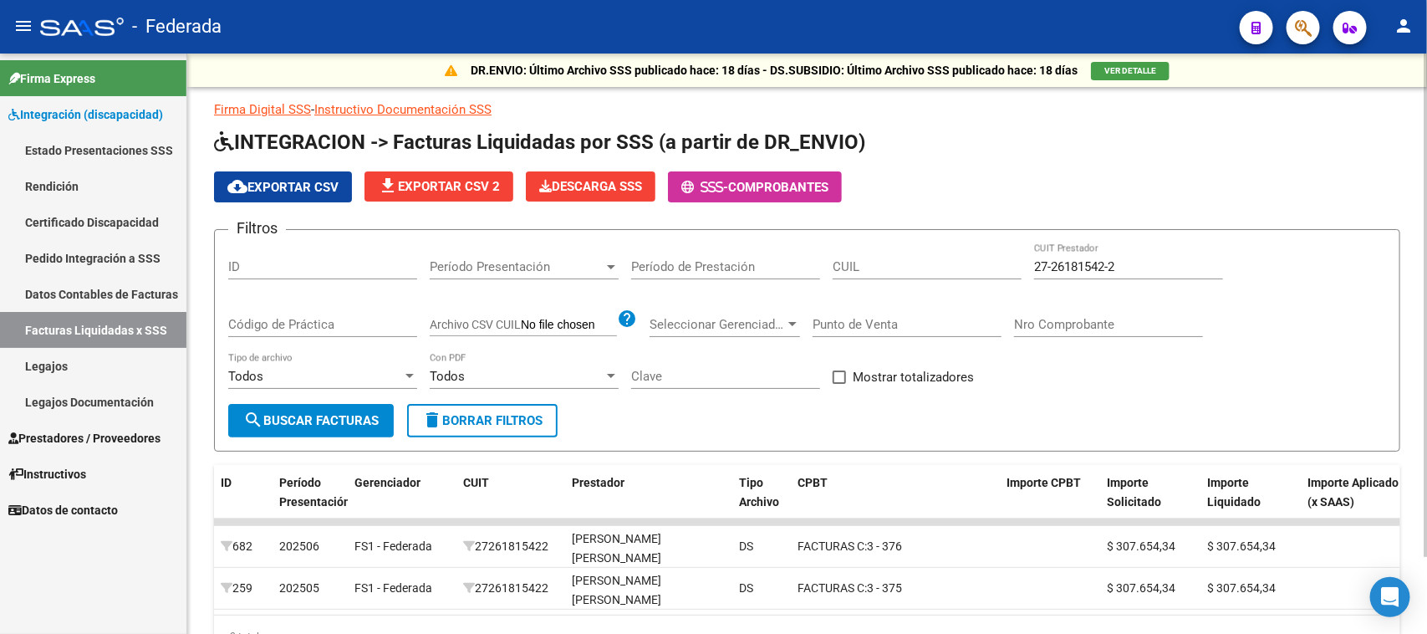
scroll to position [89, 0]
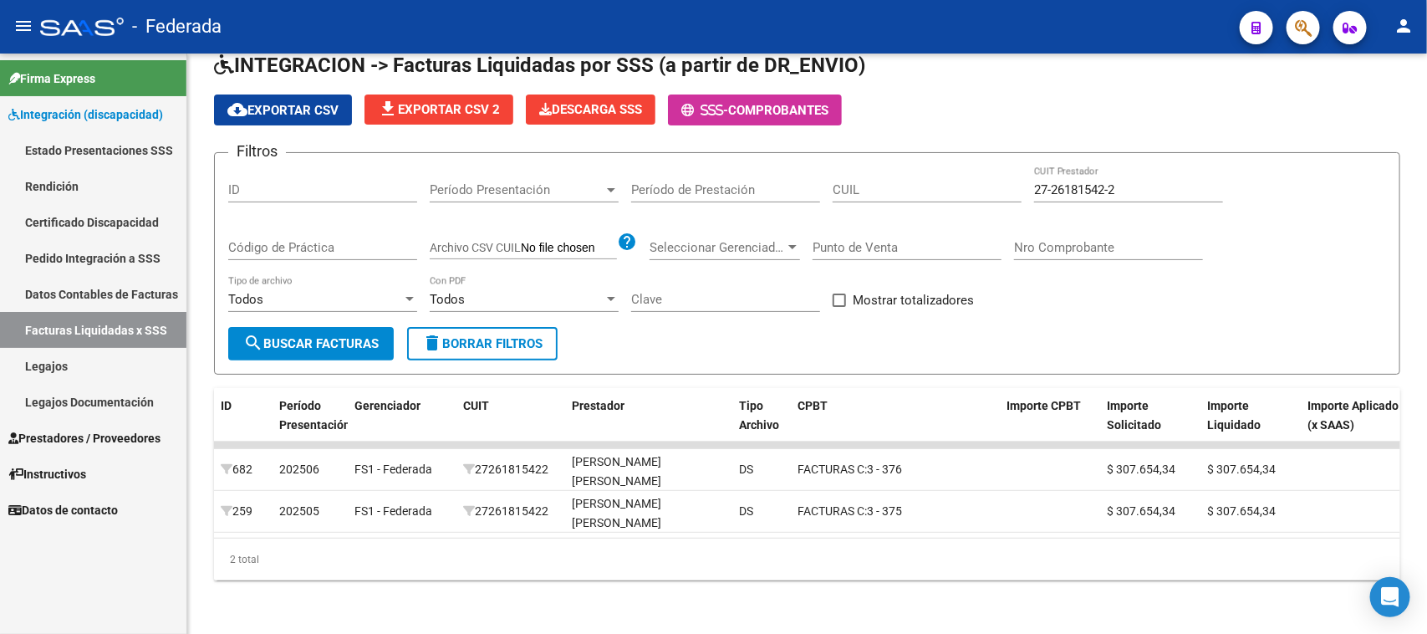
click at [109, 253] on link "Pedido Integración a SSS" at bounding box center [93, 258] width 186 height 36
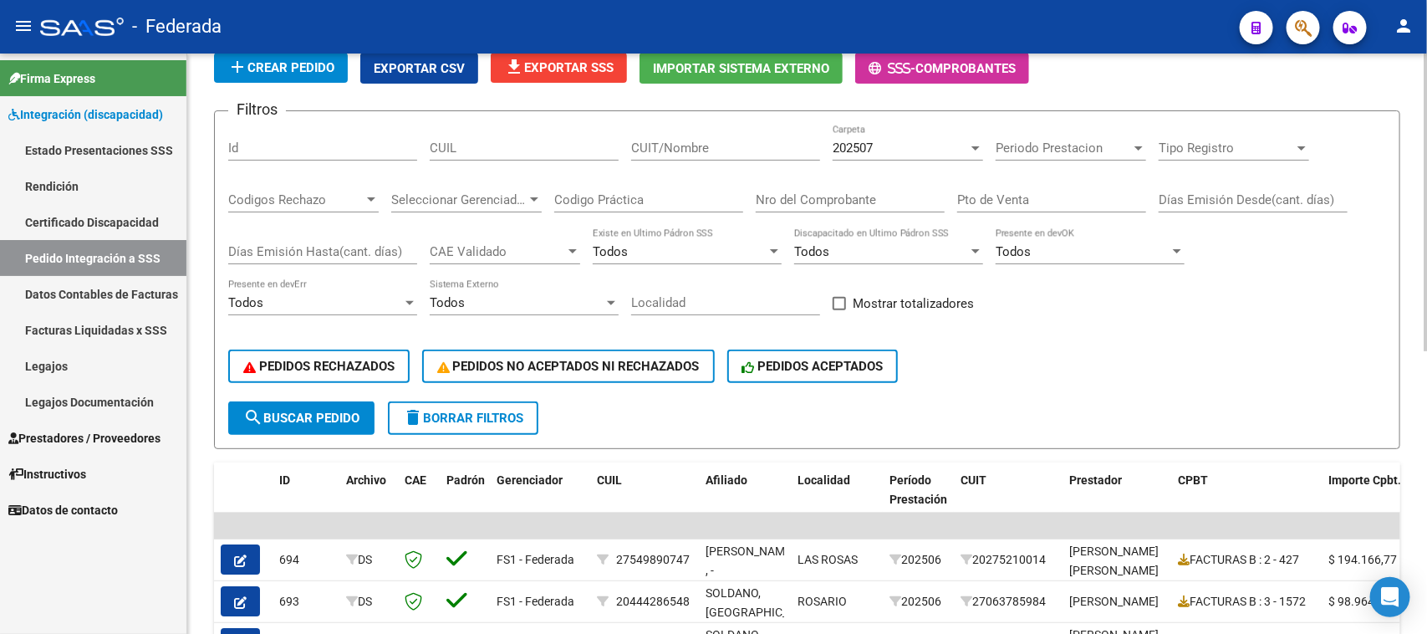
scroll to position [105, 0]
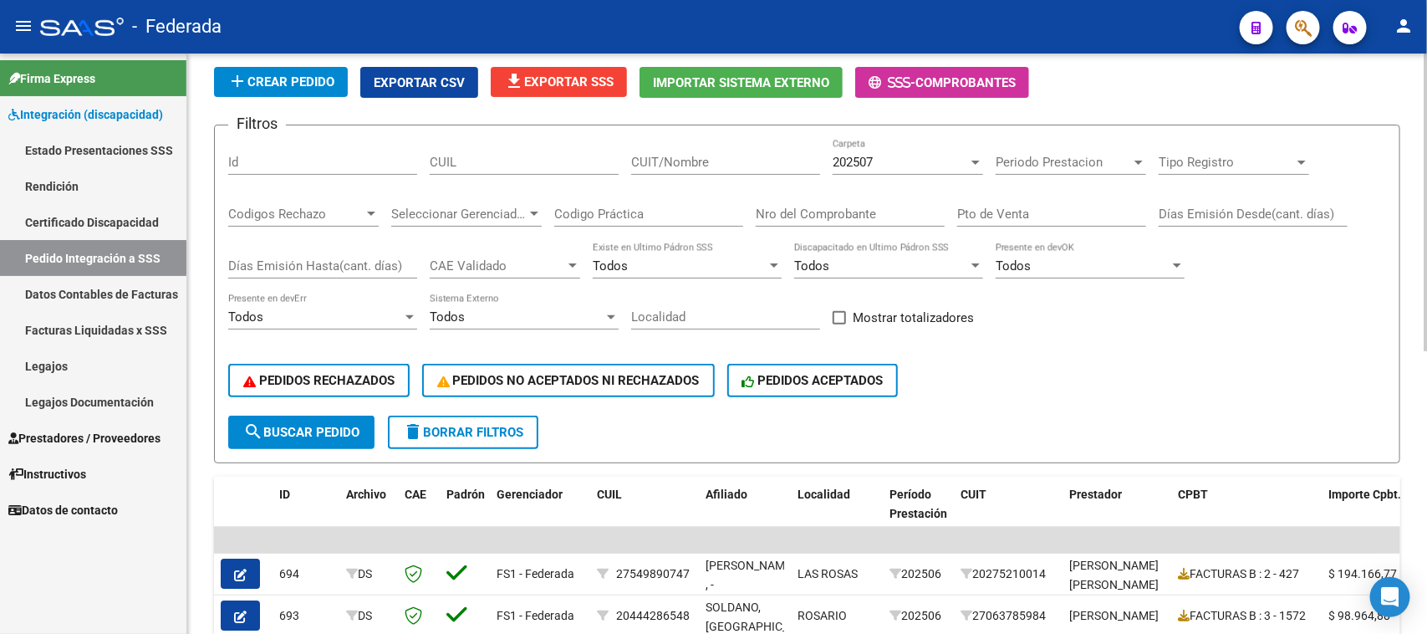
click at [839, 318] on span at bounding box center [839, 317] width 13 height 13
click at [839, 324] on input "Mostrar totalizadores" at bounding box center [839, 324] width 1 height 1
checkbox input "true"
click at [357, 425] on span "search Buscar Pedido" at bounding box center [301, 432] width 116 height 15
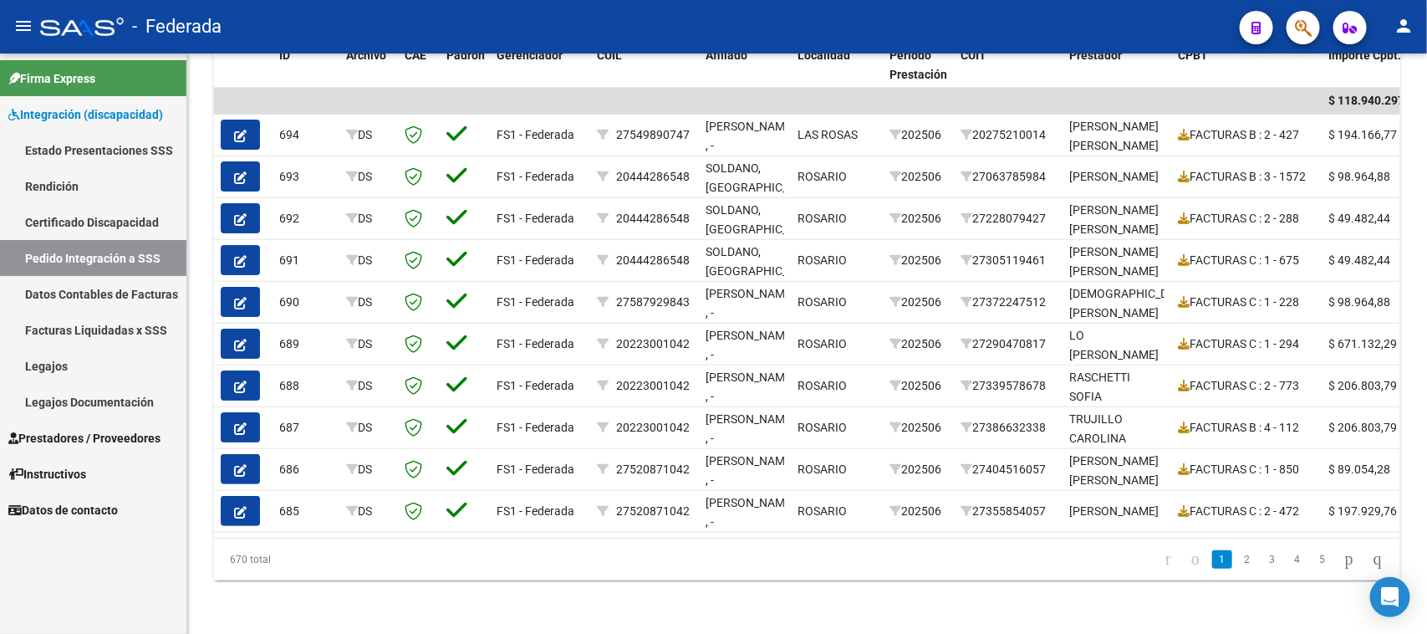
scroll to position [344, 0]
